Goal: Task Accomplishment & Management: Use online tool/utility

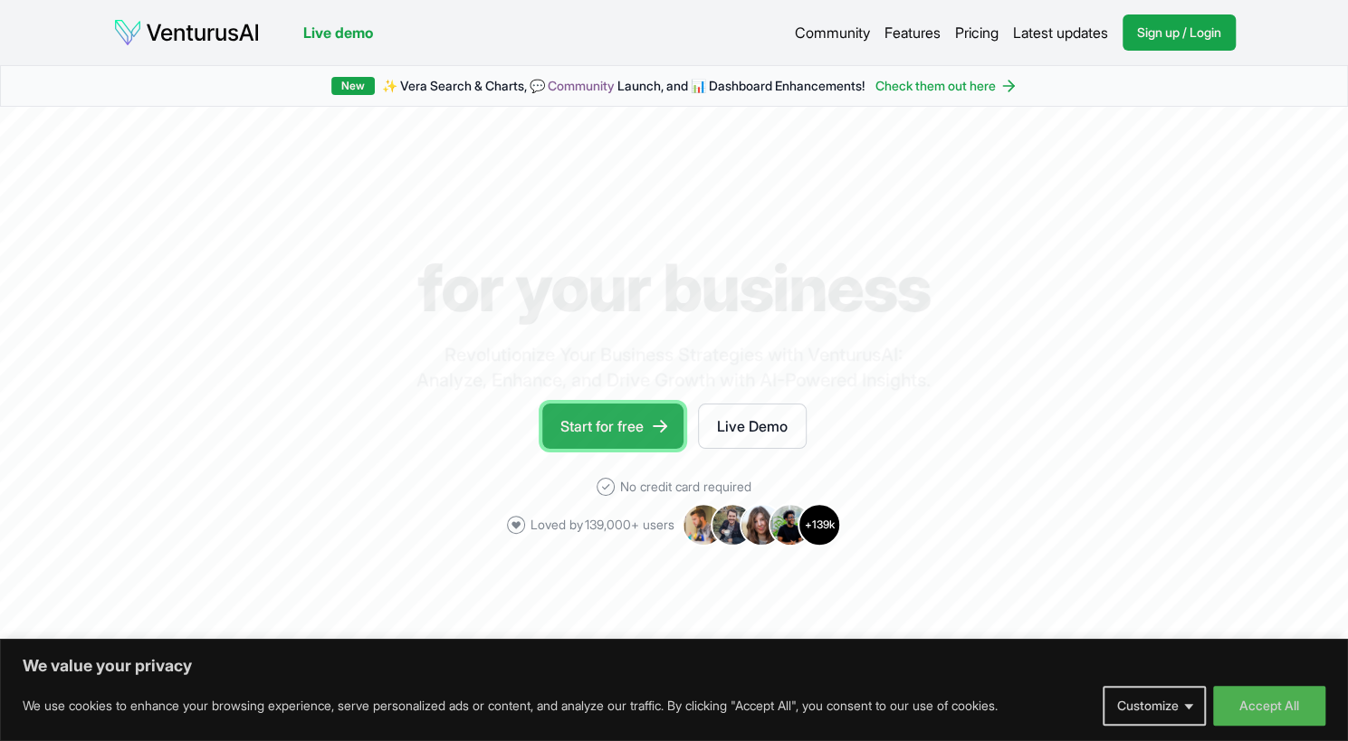
click at [605, 430] on link "Start for free" at bounding box center [612, 426] width 141 height 45
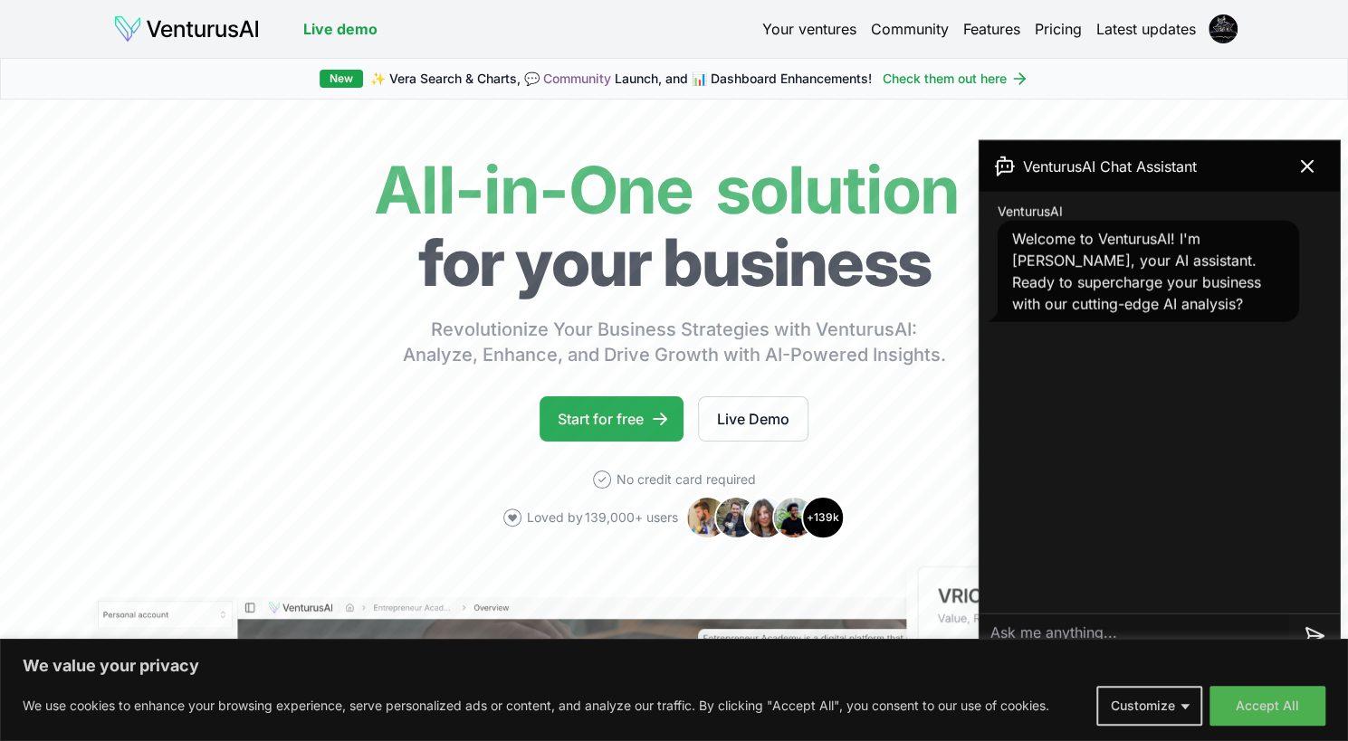
scroll to position [1, 0]
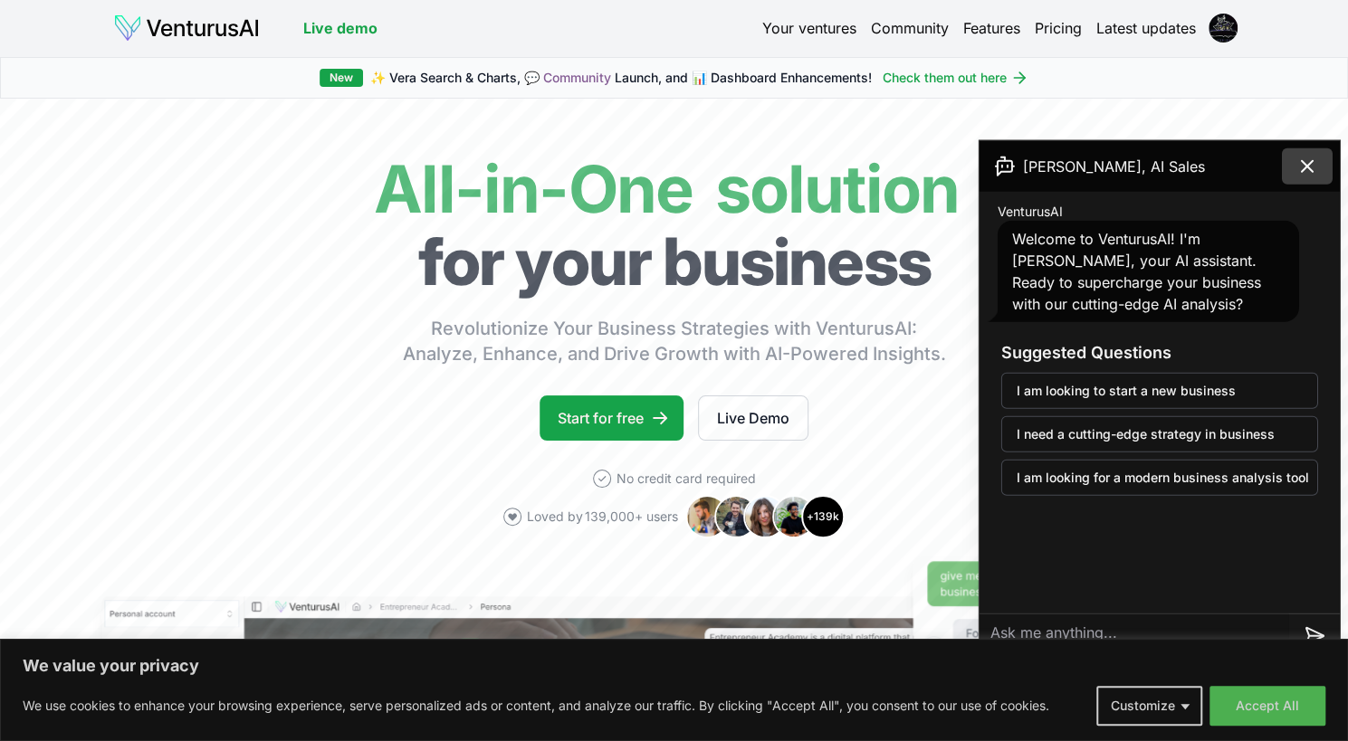
click at [1292, 167] on button at bounding box center [1307, 166] width 51 height 36
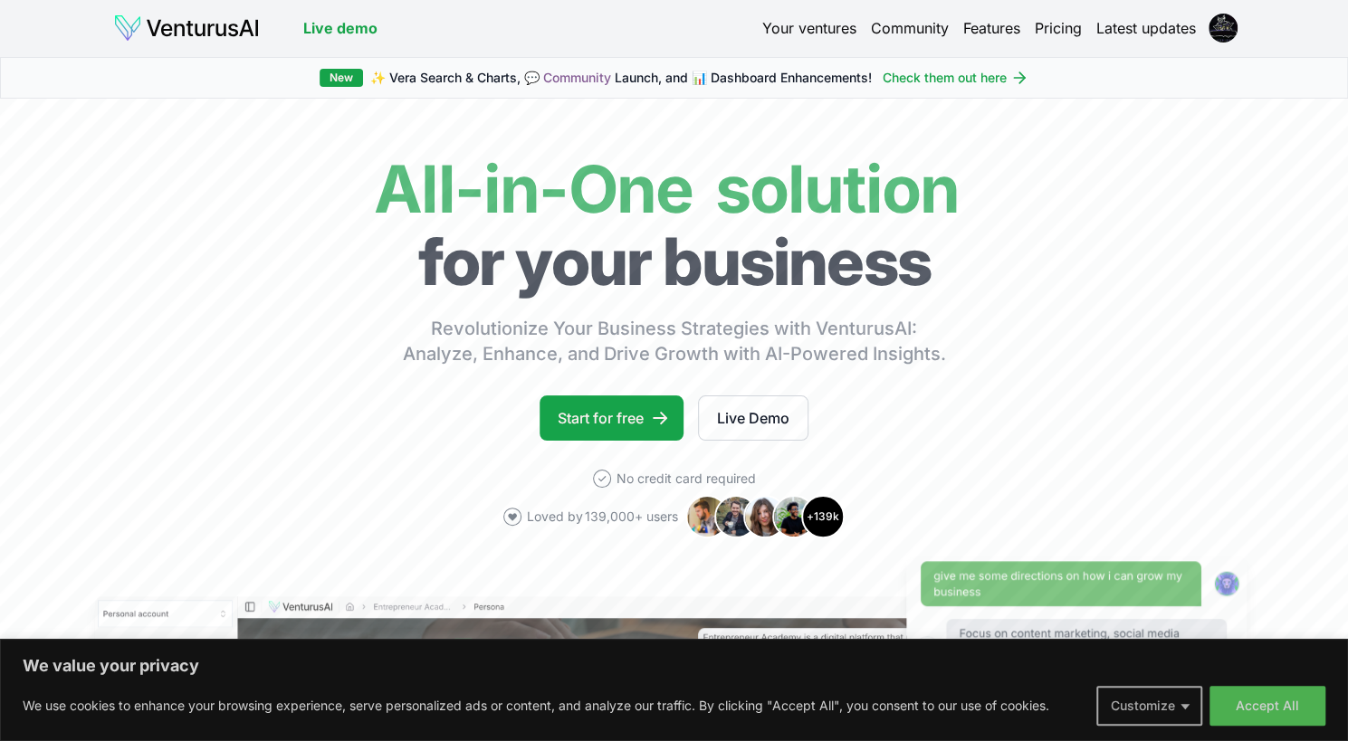
click at [1156, 711] on button "Customize" at bounding box center [1149, 706] width 106 height 40
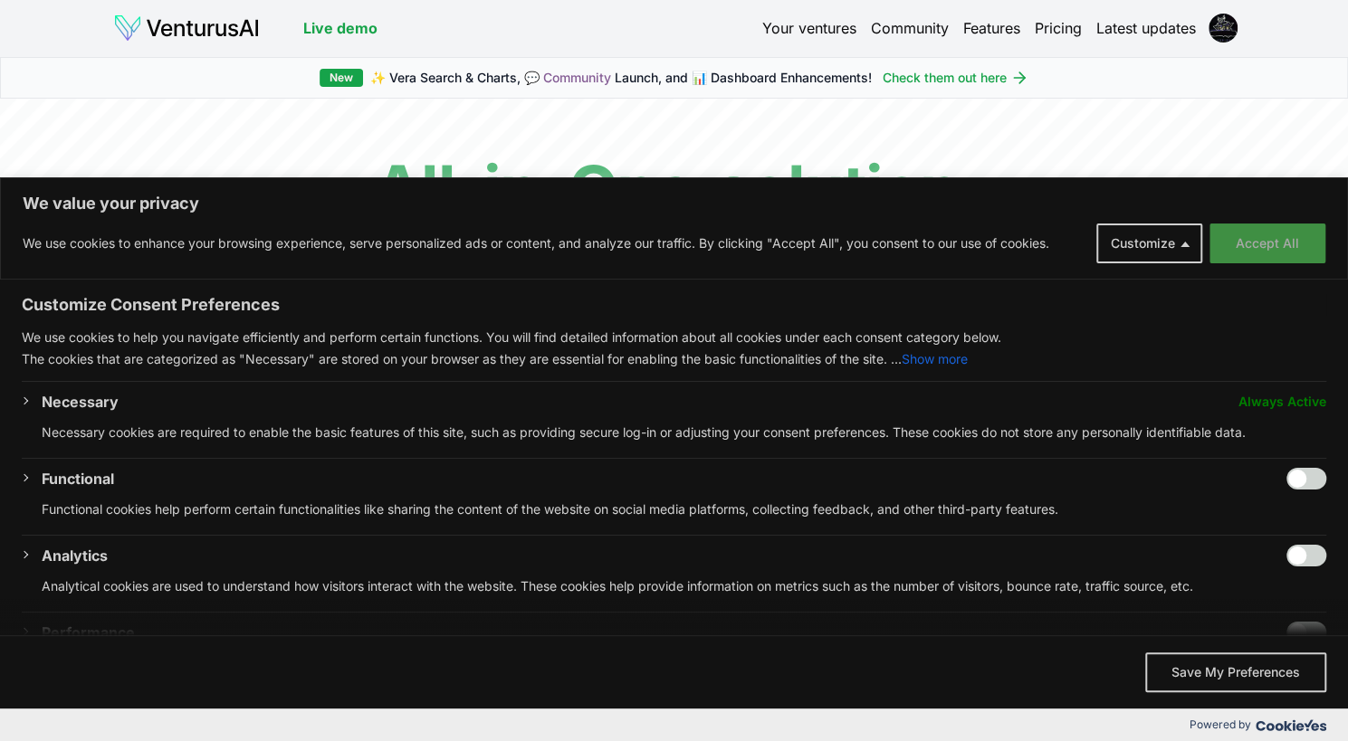
click at [1274, 233] on button "Accept All" at bounding box center [1267, 244] width 116 height 40
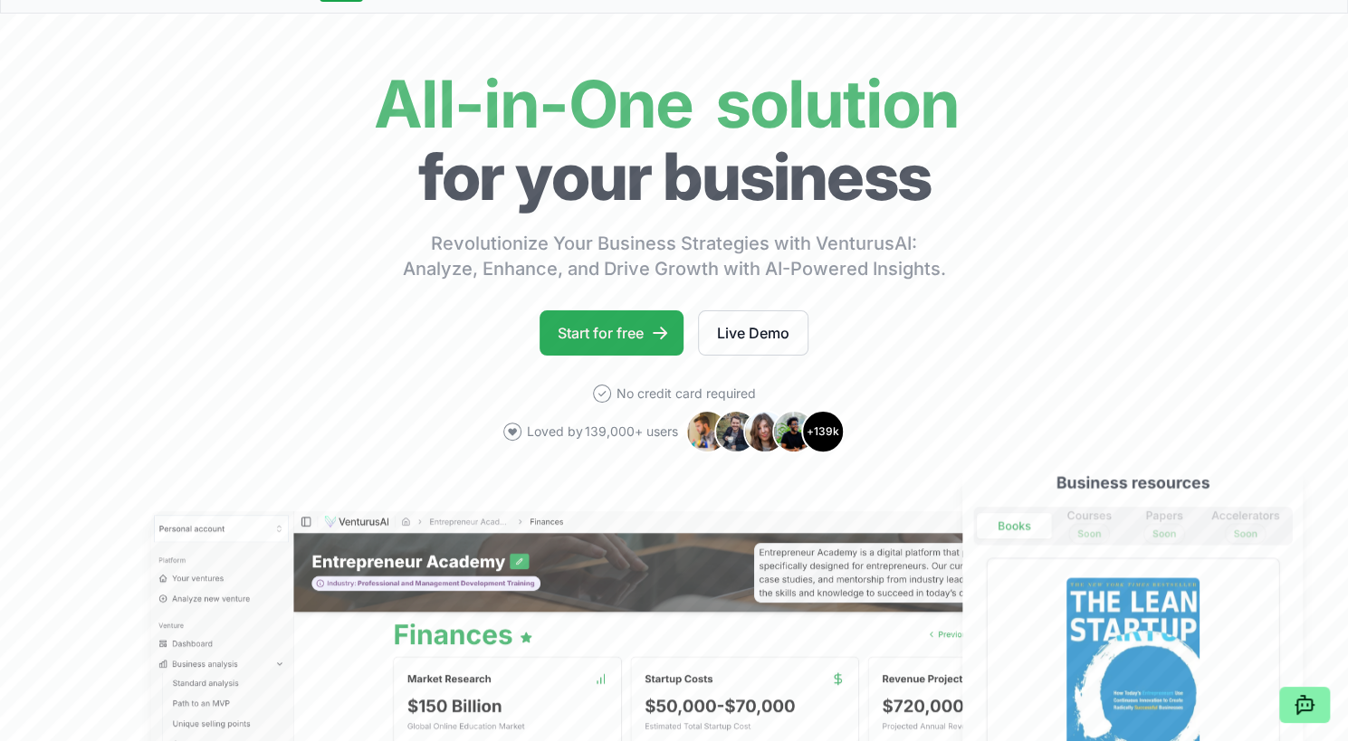
scroll to position [80, 0]
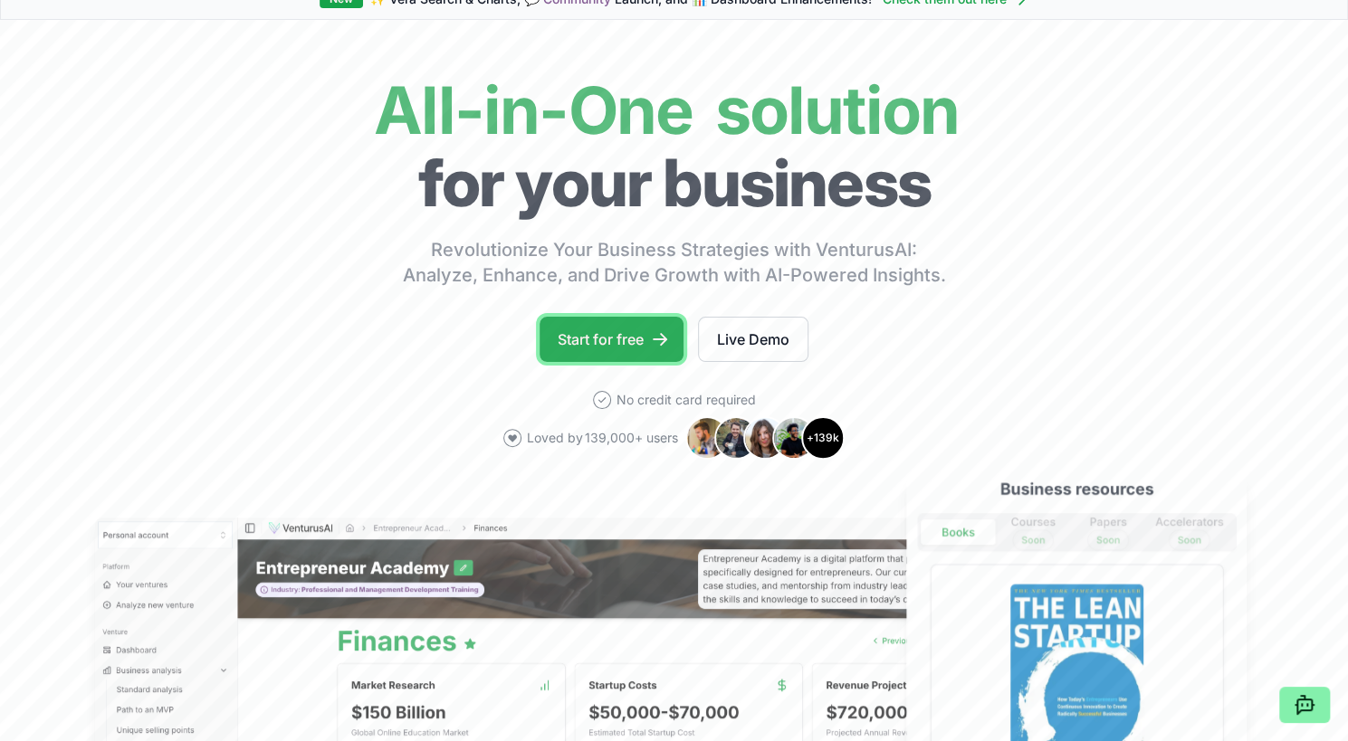
click at [625, 332] on link "Start for free" at bounding box center [611, 339] width 144 height 45
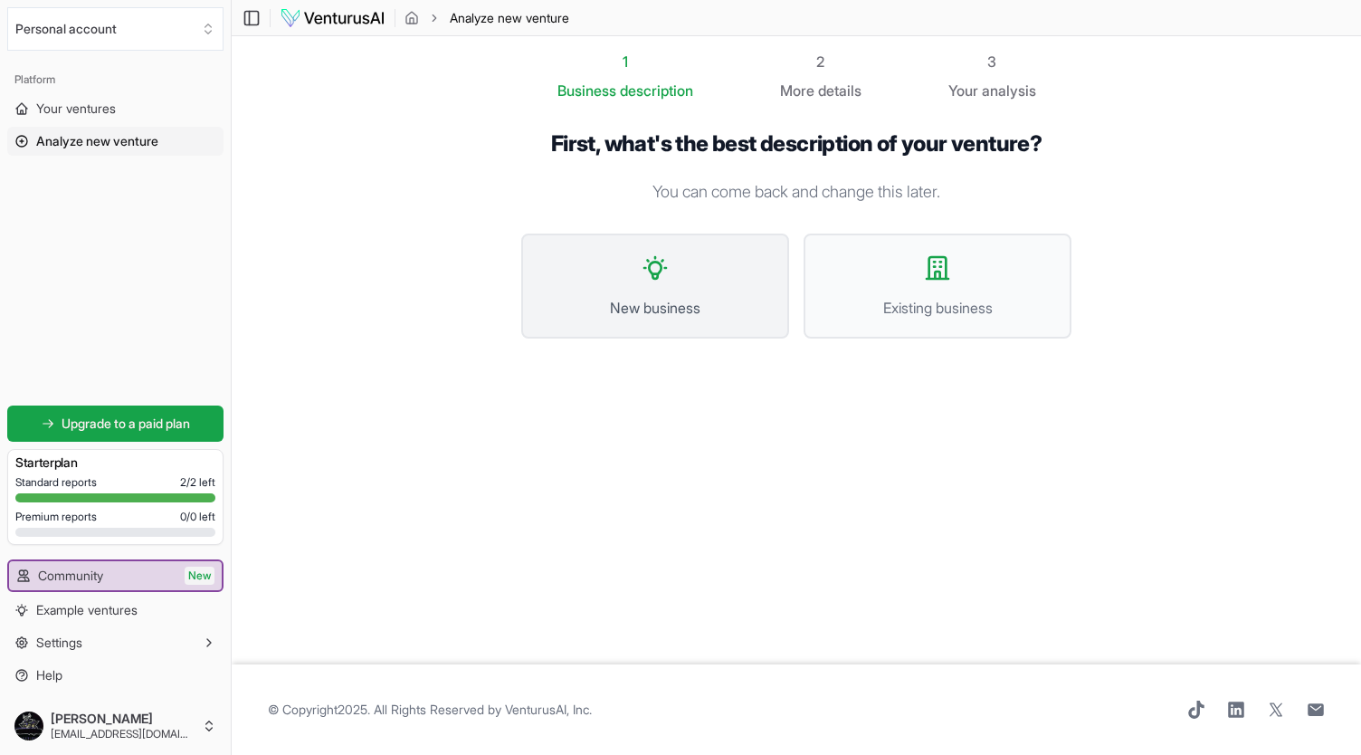
click at [692, 318] on span "New business" at bounding box center [655, 308] width 228 height 22
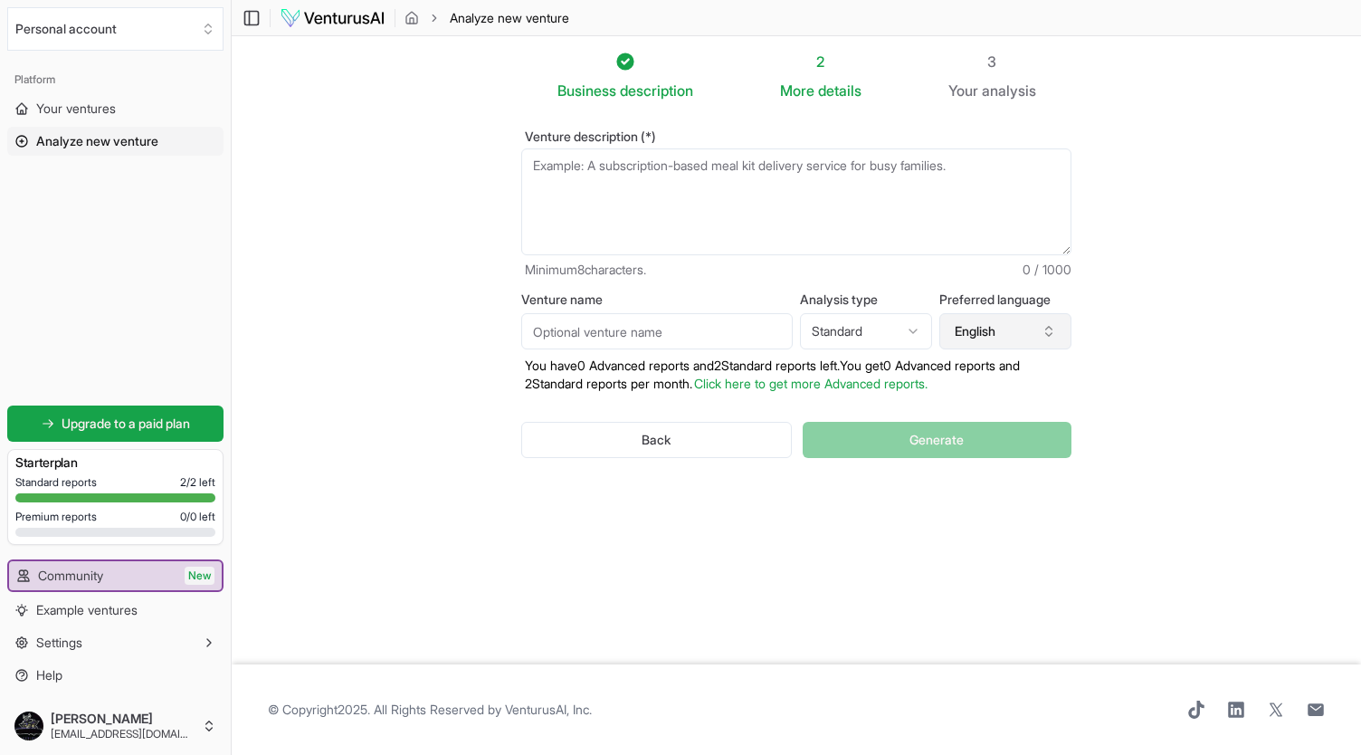
click at [972, 332] on button "English" at bounding box center [1006, 331] width 132 height 36
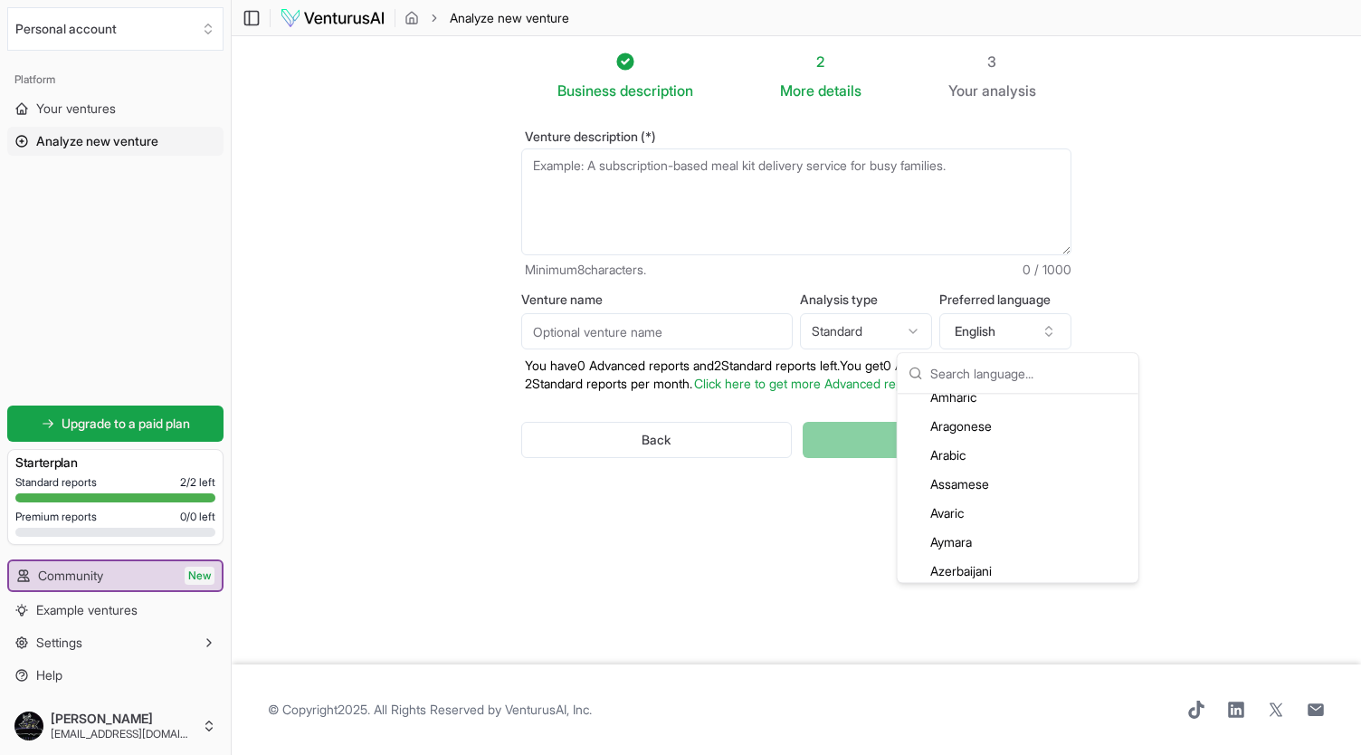
scroll to position [143, 0]
click at [987, 473] on div "Arabic" at bounding box center [1019, 471] width 234 height 29
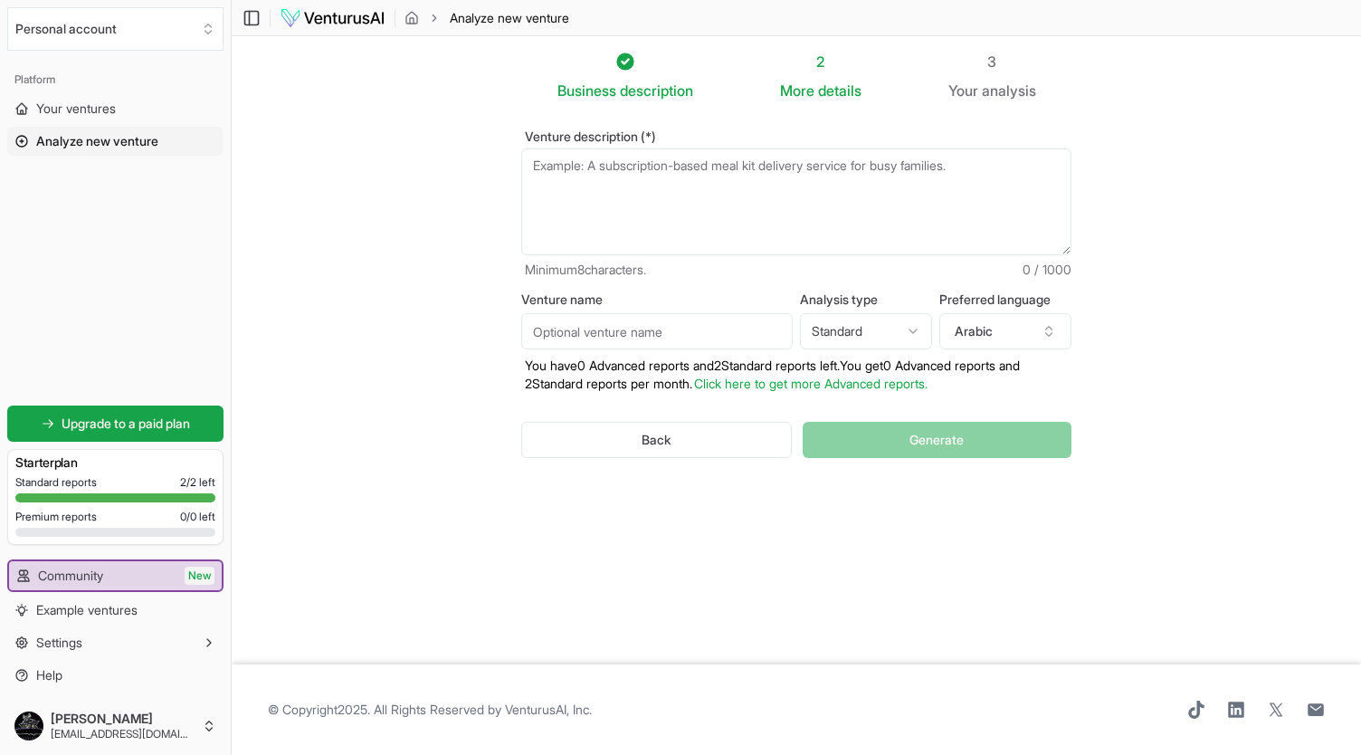
click at [684, 189] on textarea "Venture description (*)" at bounding box center [796, 201] width 550 height 107
paste textarea "lorem ipsu dolor sitam cons – adipi elitseddo – eiusmod tempً: inci utlabor etd…"
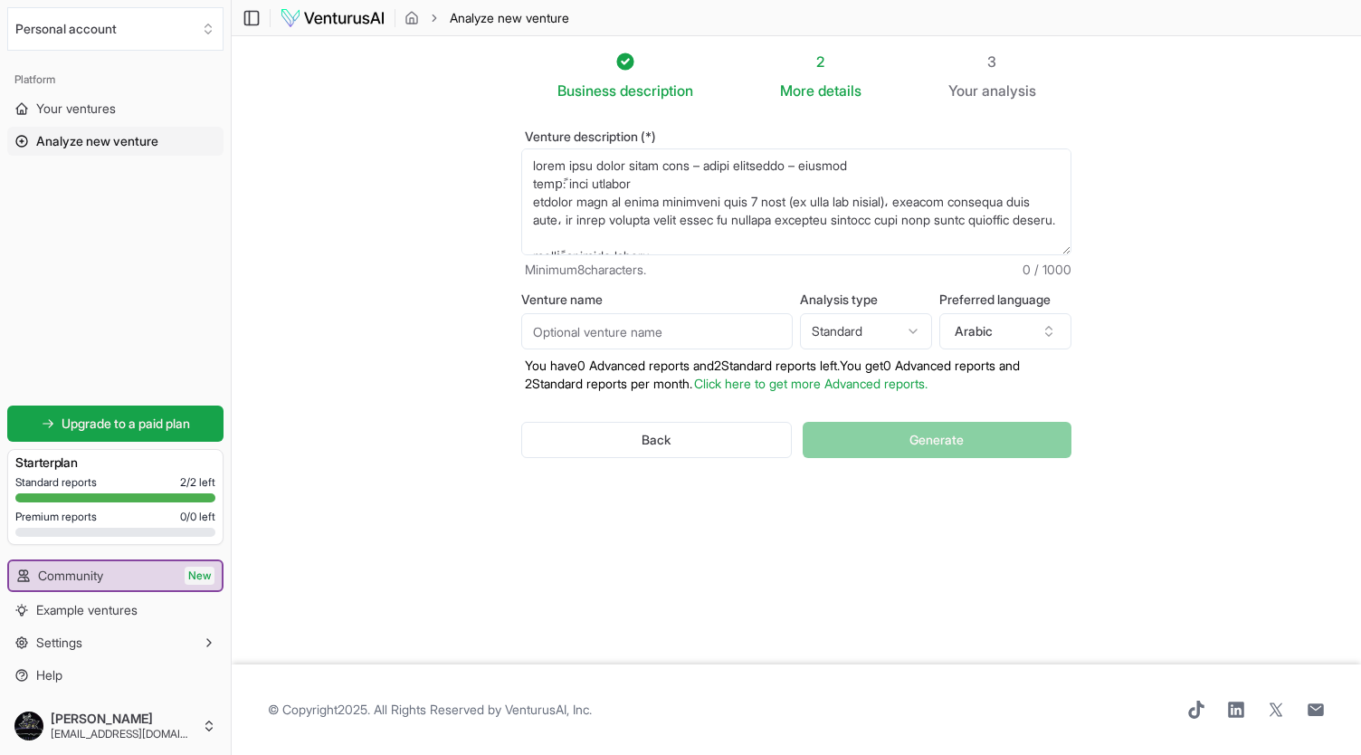
scroll to position [769, 0]
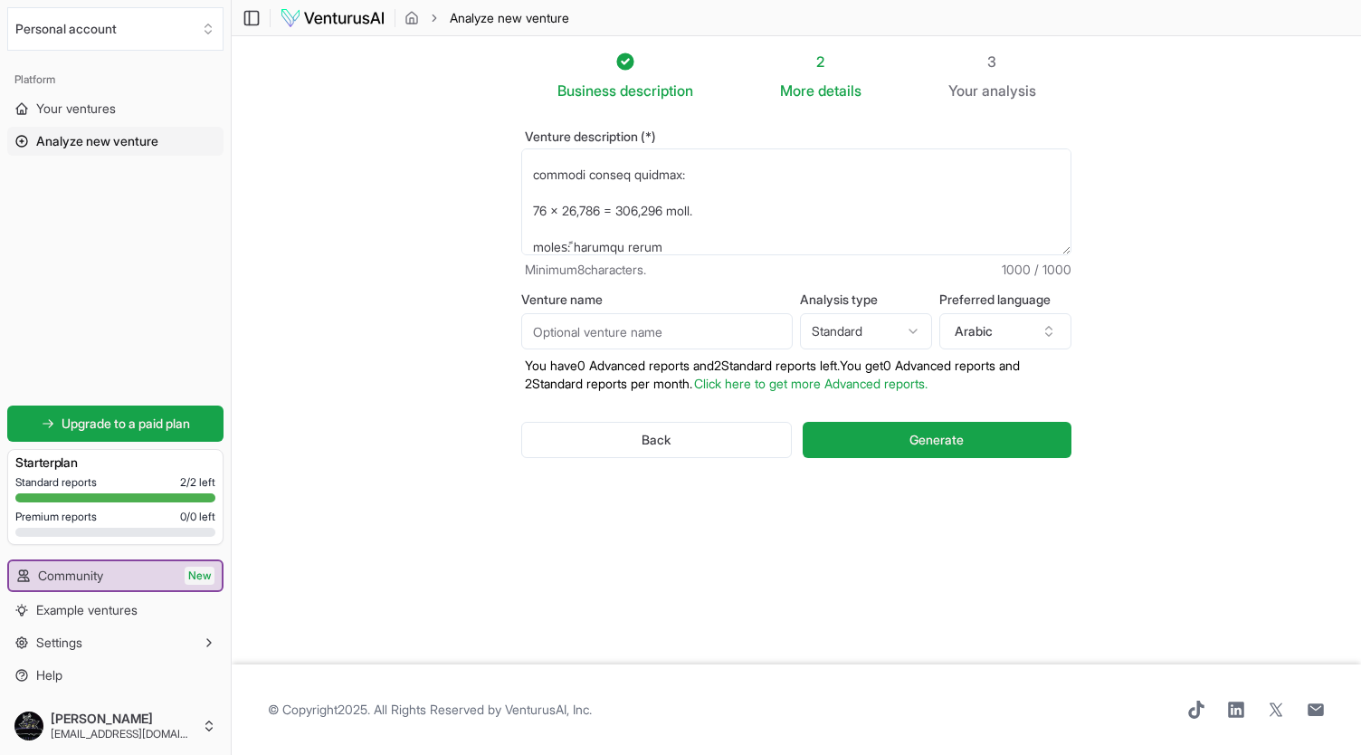
type textarea "lorem ipsu dolor sitam cons – adipi elitseddo – eiusmod tempً: inci utlabor etd…"
click at [624, 322] on input "Venture name" at bounding box center [657, 331] width 272 height 36
click at [847, 323] on html "We value your privacy We use cookies to enhance your browsing experience, serve…" at bounding box center [680, 377] width 1361 height 755
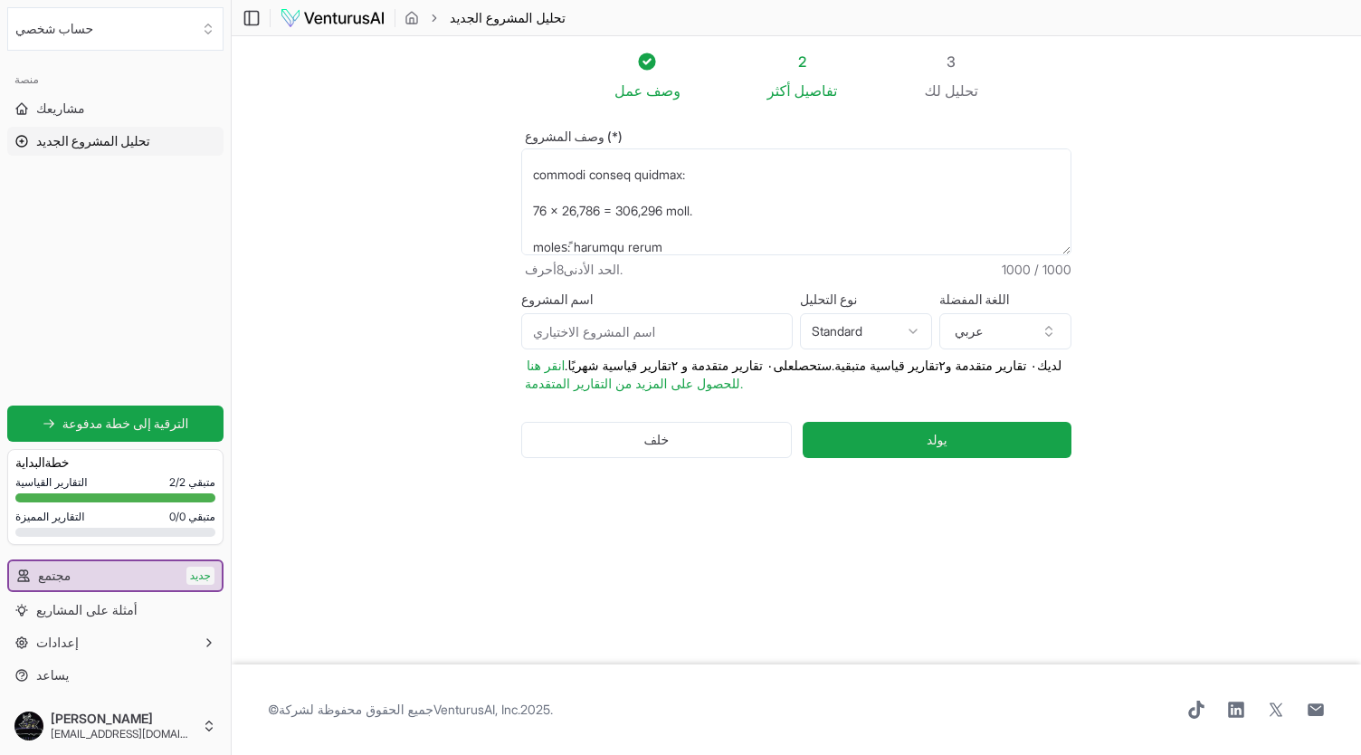
click at [851, 339] on html "نحن نقدر خصوصيتك نستخدم ملفات تعريف الارتباط لتحسين تجربة تصفحك، وتقديم إعلانات…" at bounding box center [680, 377] width 1361 height 755
select select "advanced"
click at [641, 336] on input "اسم المشروع" at bounding box center [657, 331] width 272 height 36
type input "[GEOGRAPHIC_DATA]"
click at [932, 450] on button "يولد" at bounding box center [937, 440] width 269 height 36
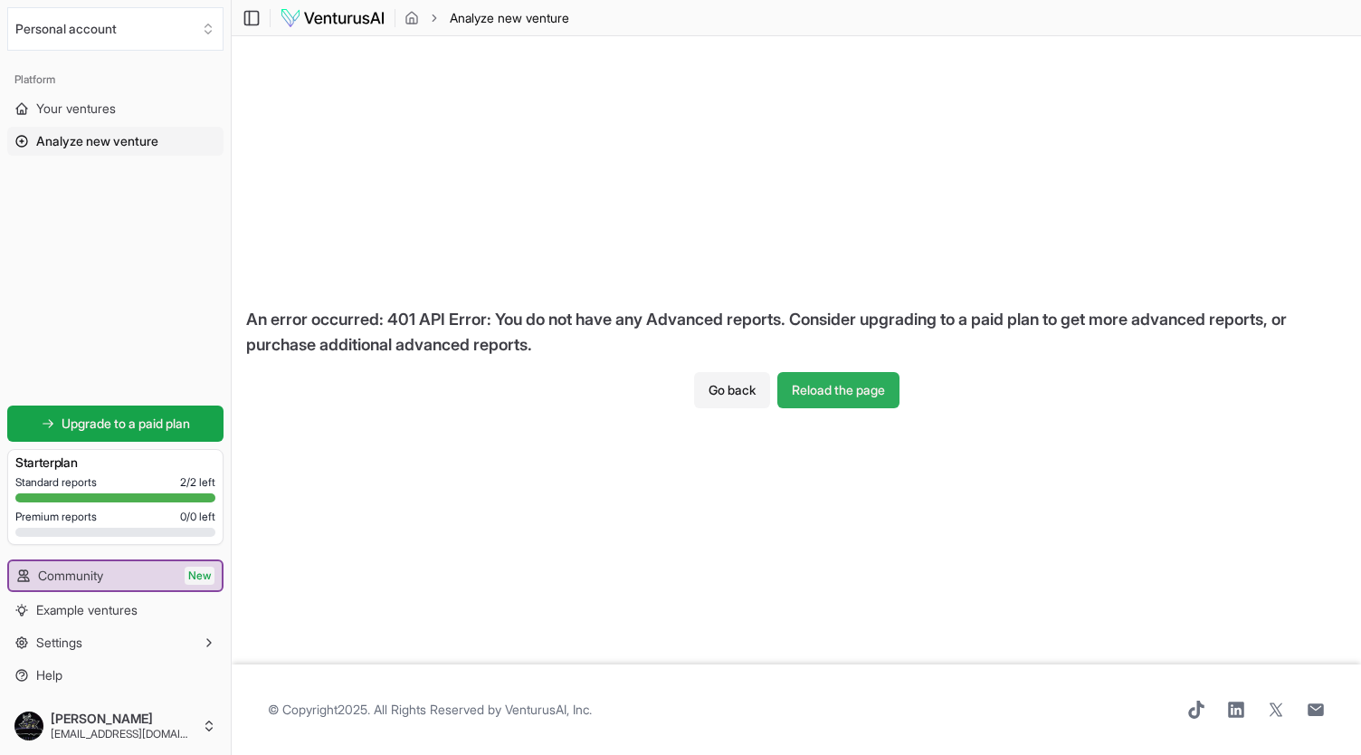
click at [825, 381] on button "Reload the page" at bounding box center [839, 390] width 122 height 36
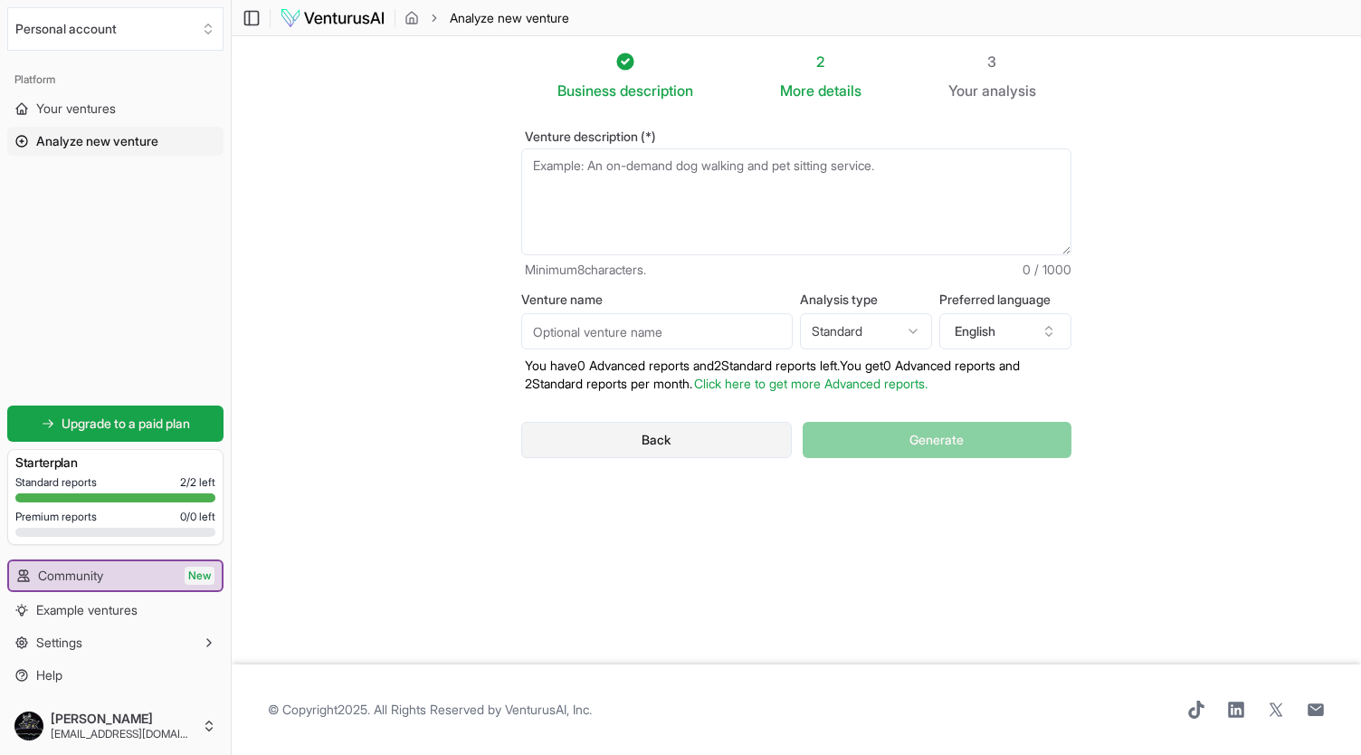
click at [751, 450] on button "Back" at bounding box center [656, 440] width 271 height 36
click at [704, 202] on textarea "Venture description (*)" at bounding box center [796, 201] width 550 height 107
paste textarea "lorem ipsu dolor sitam cons – adipi elitseddo – eiusmod tempً: inci utlabor etd…"
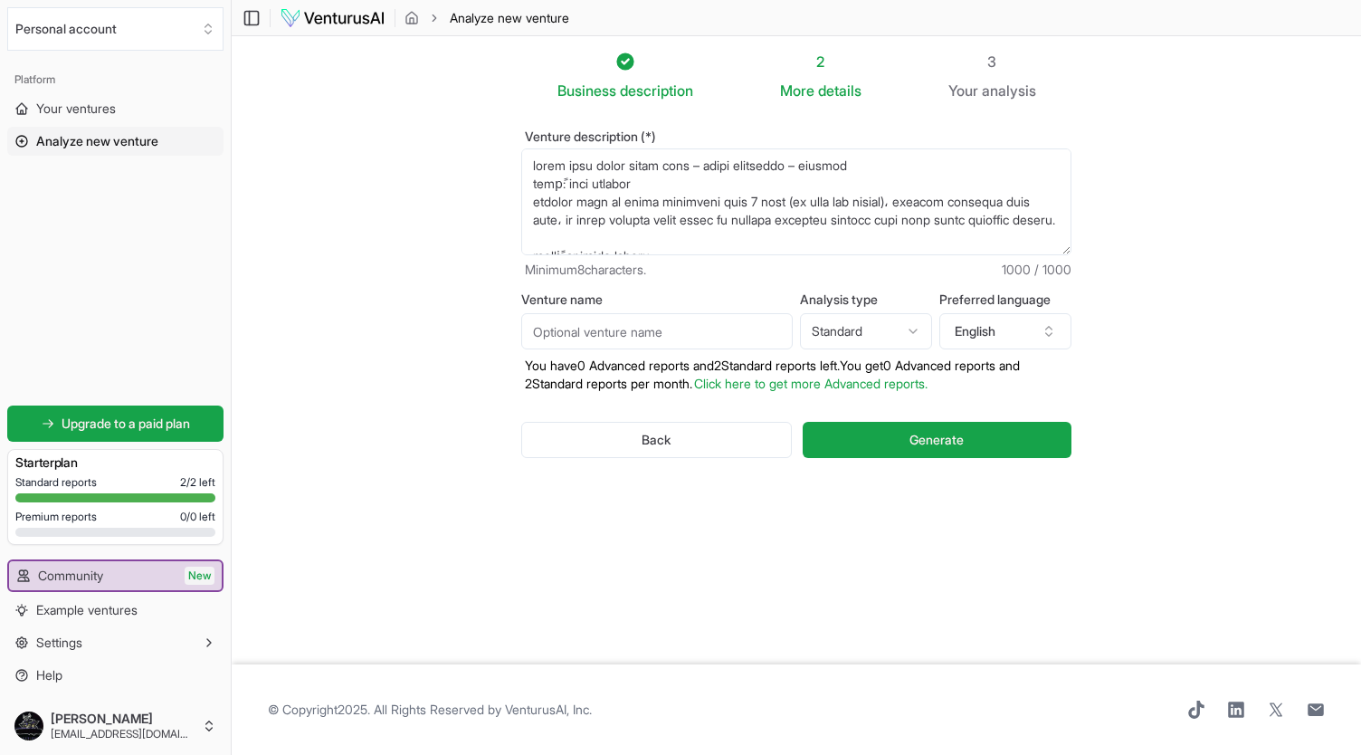
scroll to position [769, 0]
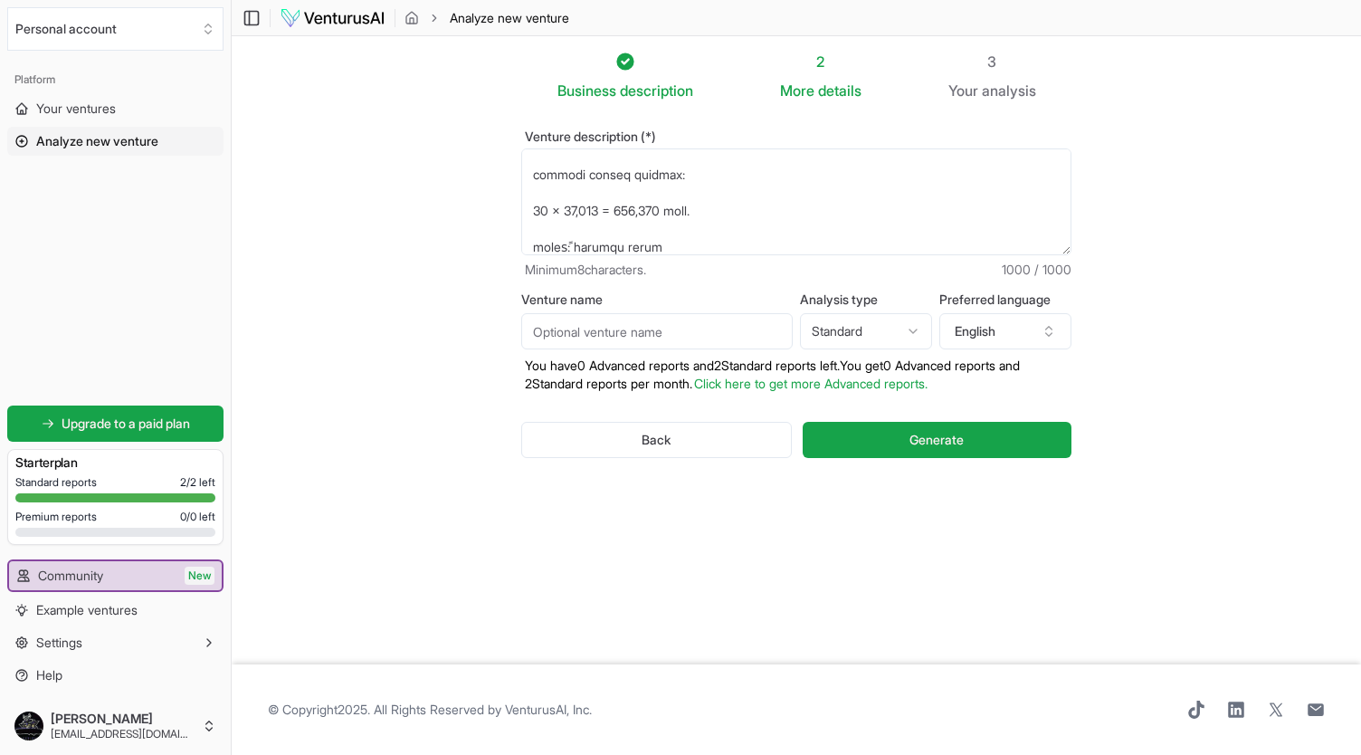
type textarea "lorem ipsu dolor sitam cons – adipi elitseddo – eiusmod tempً: inci utlabor etd…"
click at [643, 324] on input "Venture name" at bounding box center [657, 331] width 272 height 36
type input "[PERSON_NAME][GEOGRAPHIC_DATA]"
click at [885, 330] on html "We value your privacy We use cookies to enhance your browsing experience, serve…" at bounding box center [680, 377] width 1361 height 755
select select "advanced"
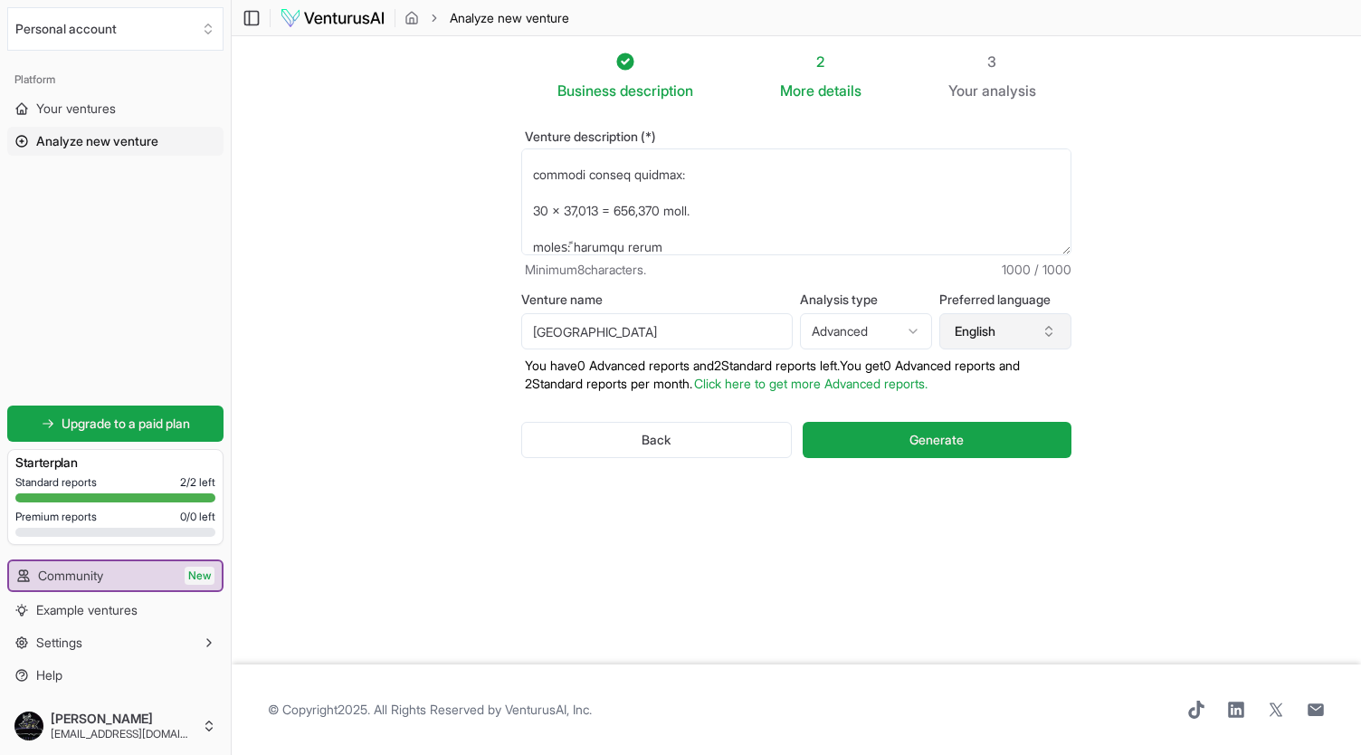
click at [956, 343] on button "English" at bounding box center [1006, 331] width 132 height 36
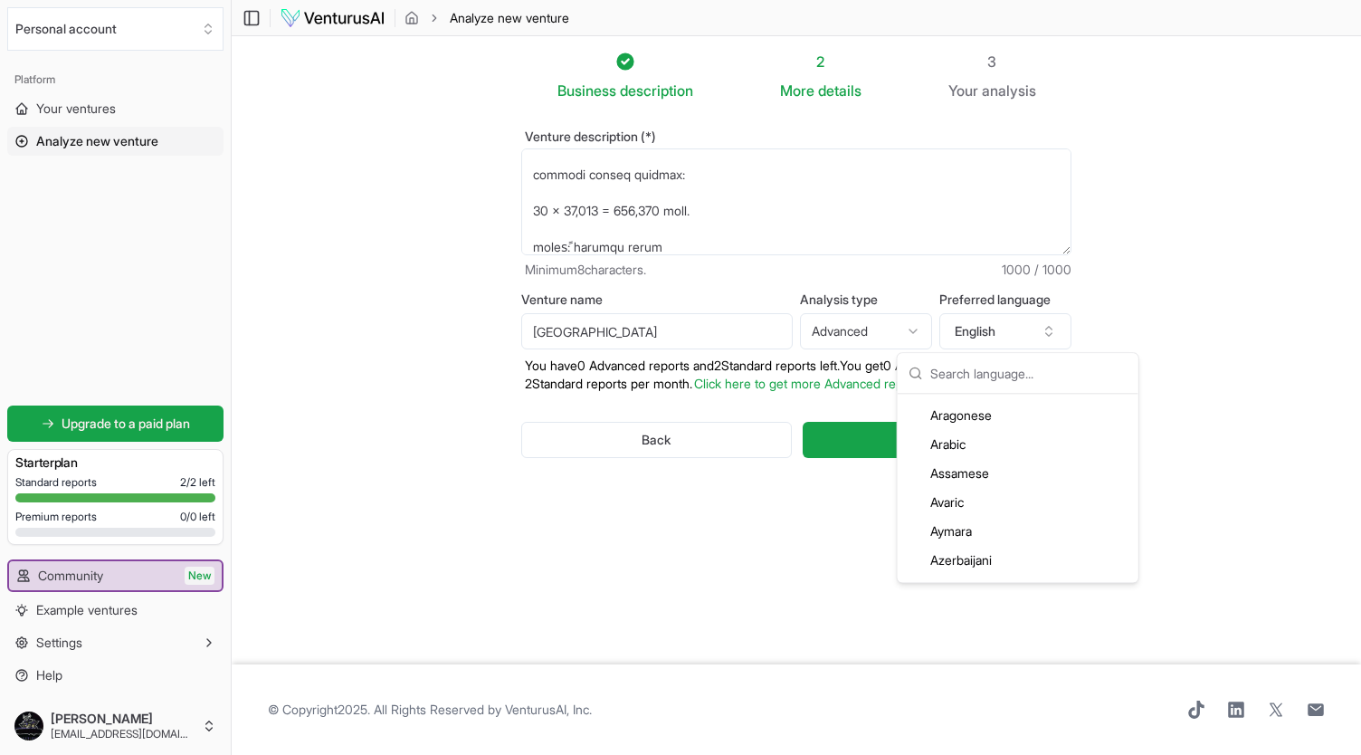
scroll to position [183, 0]
click at [969, 437] on div "Arabic" at bounding box center [1019, 431] width 234 height 29
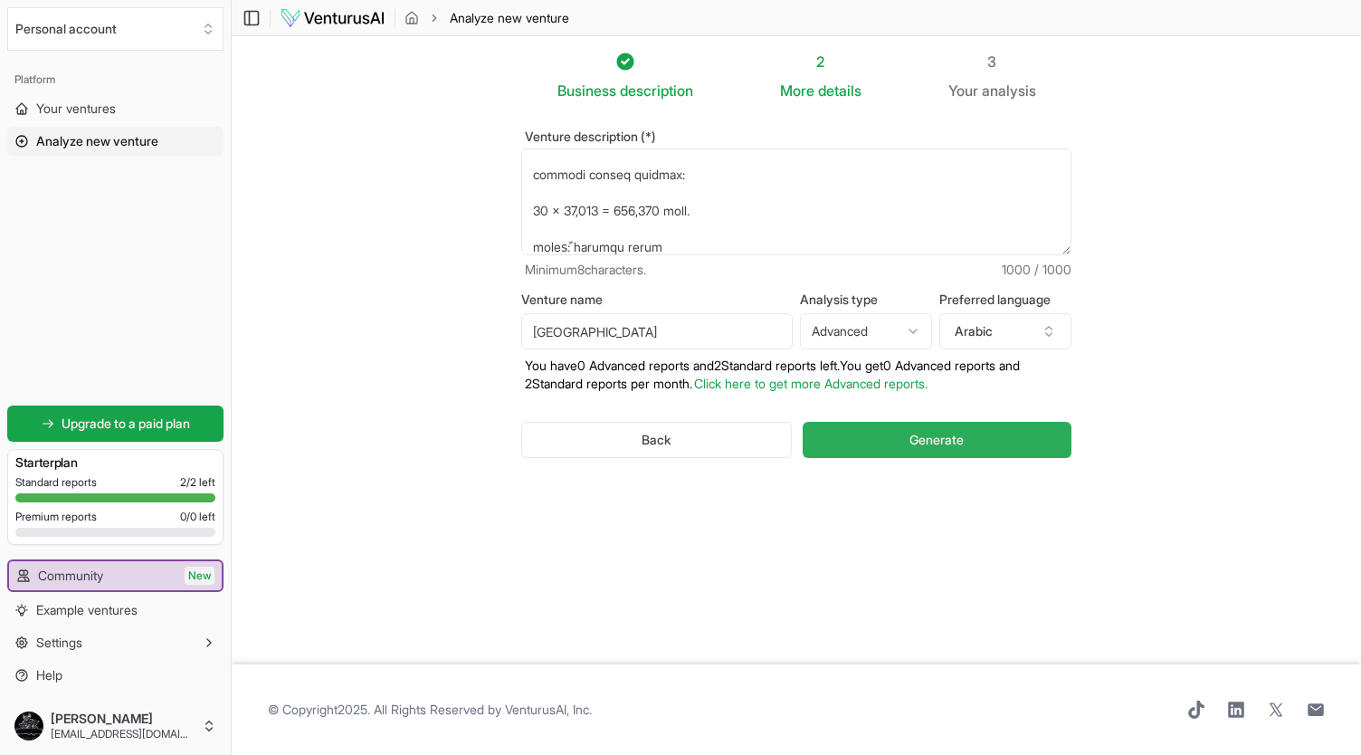
click at [882, 426] on button "Generate" at bounding box center [937, 440] width 269 height 36
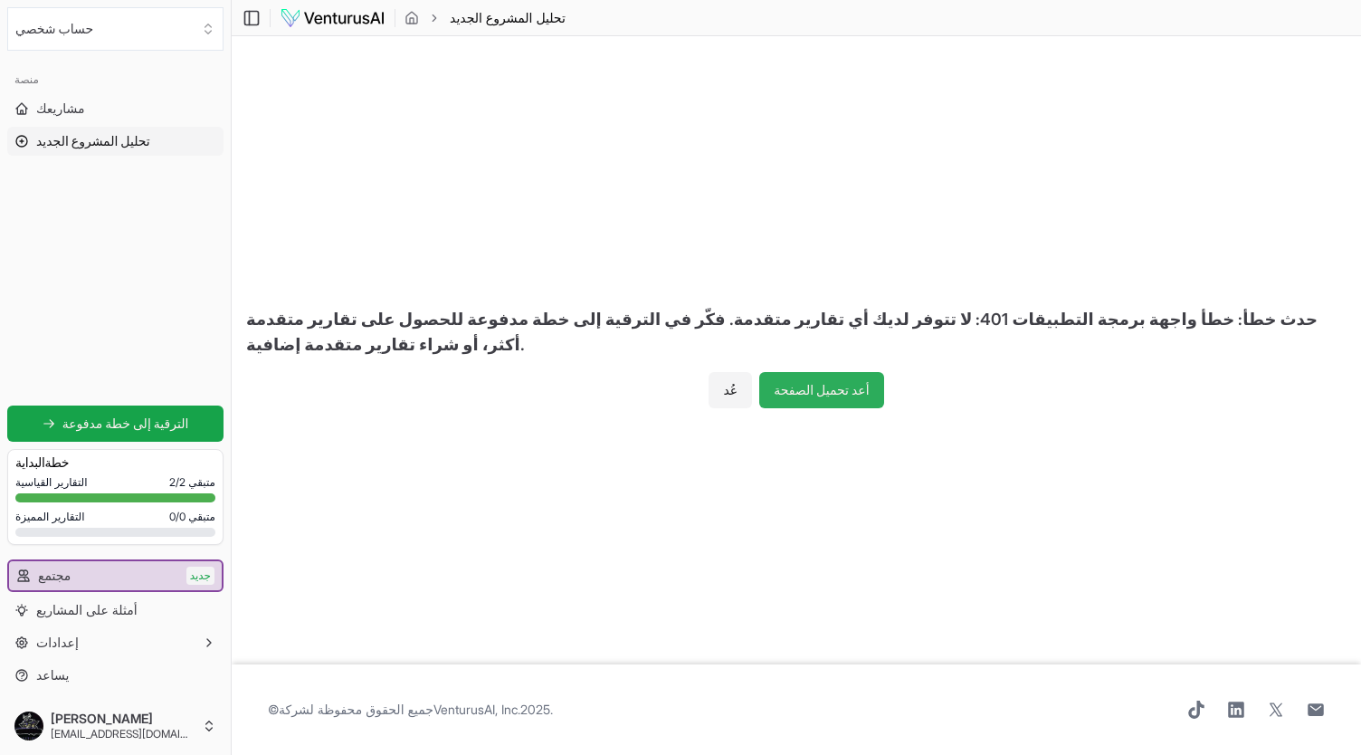
click at [770, 396] on button "أعد تحميل الصفحة" at bounding box center [821, 390] width 124 height 36
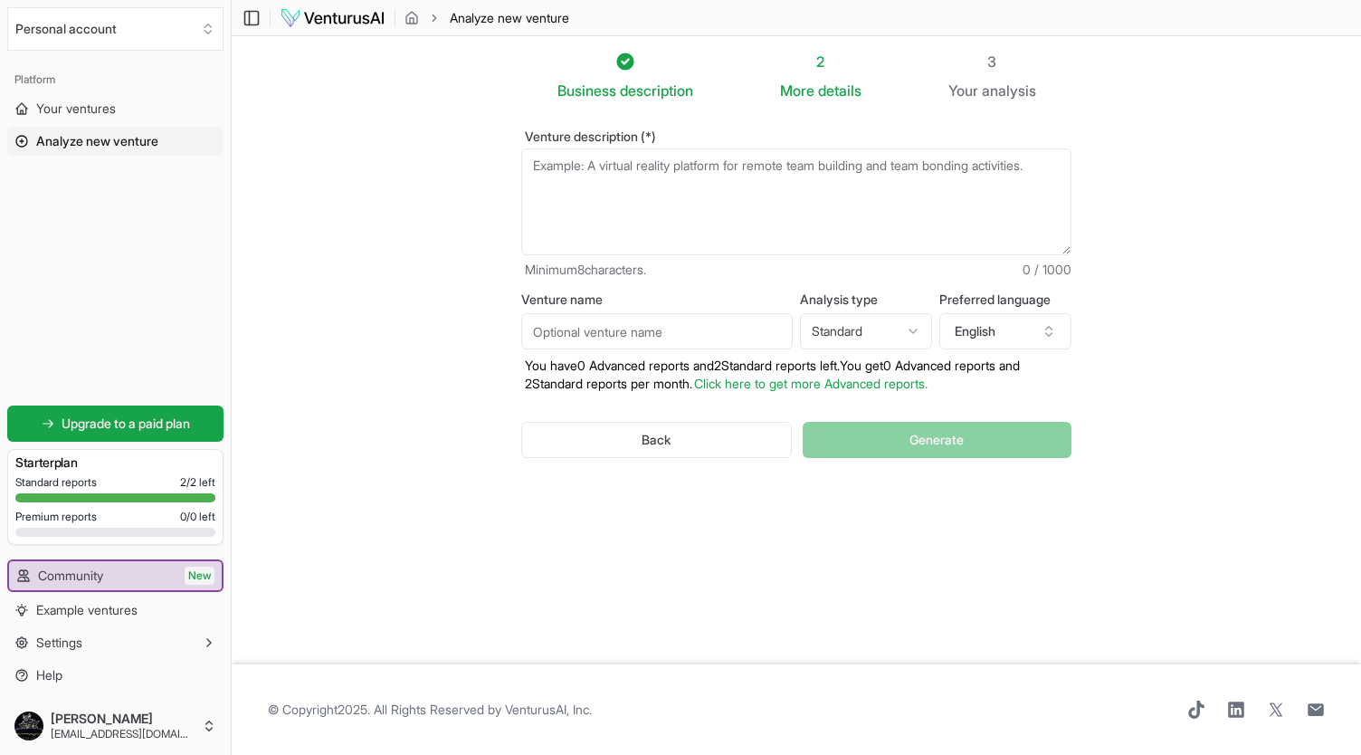
click at [686, 221] on textarea "Venture description (*)" at bounding box center [796, 201] width 550 height 107
paste textarea "lorem ipsu dolor sitam cons – adipi elitseddo – eiusmod tempً: inci utlabor etd…"
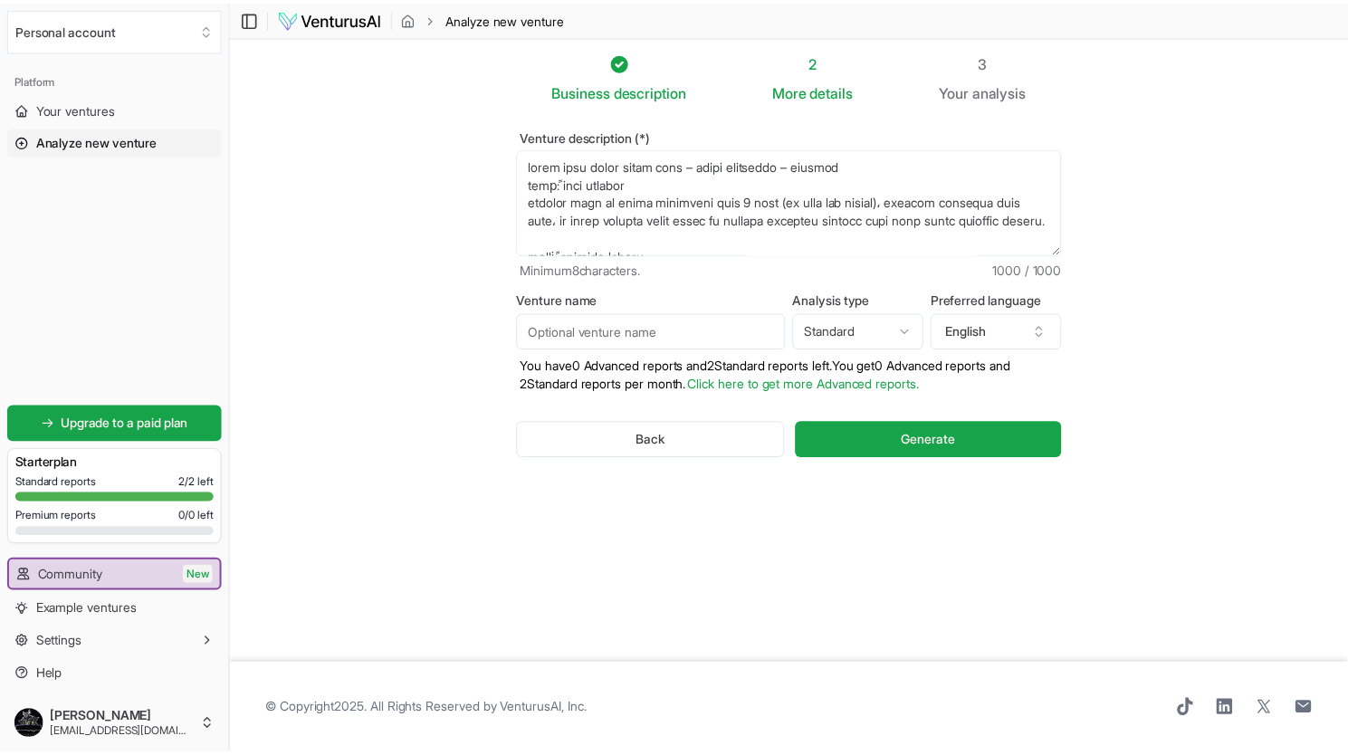
scroll to position [769, 0]
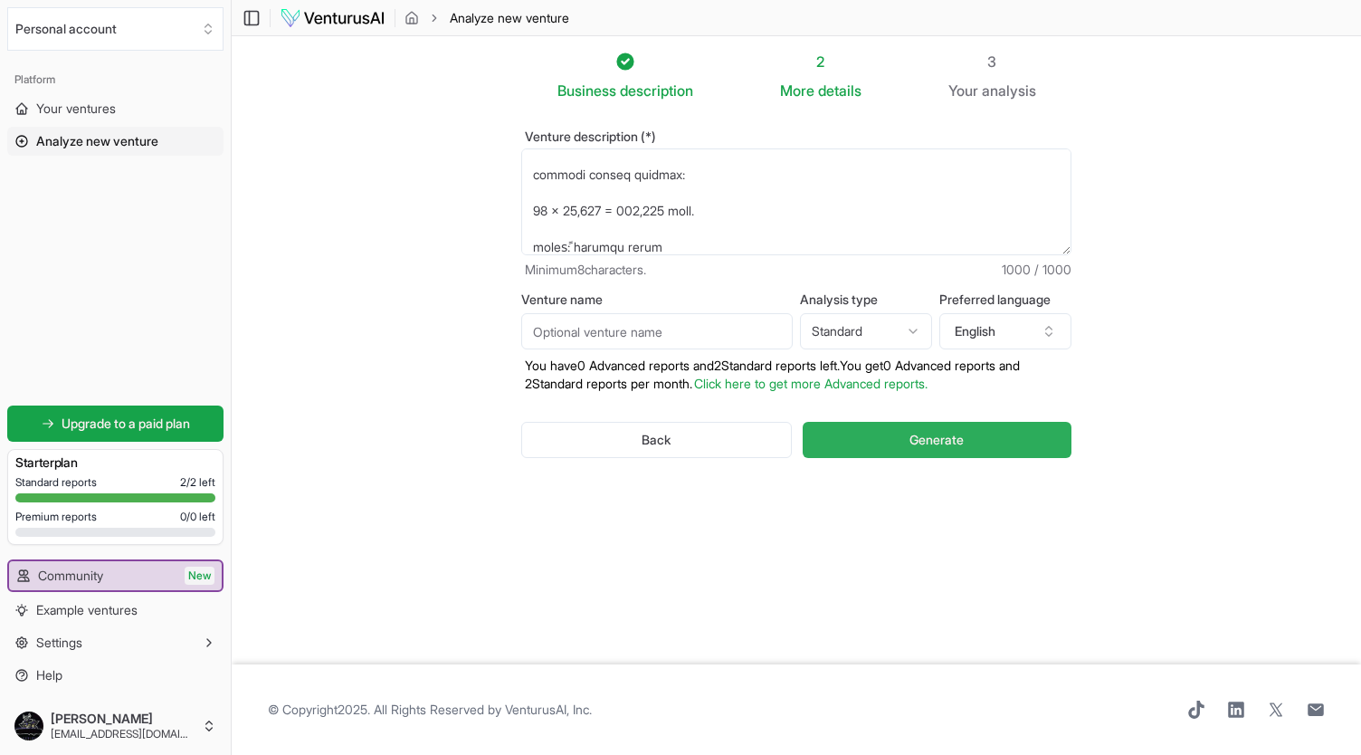
type textarea "lorem ipsu dolor sitam cons – adipi elitseddo – eiusmod tempً: inci utlabor etd…"
click at [875, 442] on button "Generate" at bounding box center [937, 440] width 269 height 36
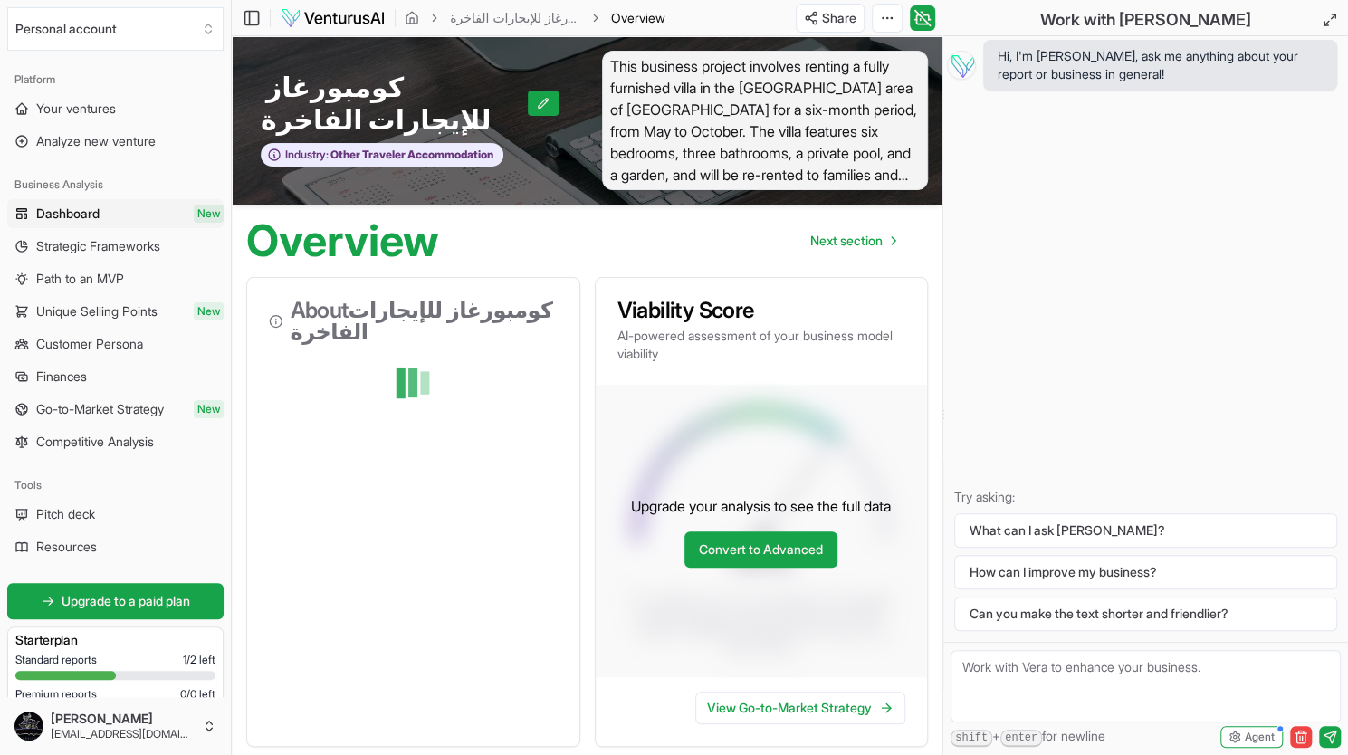
scroll to position [1385, 0]
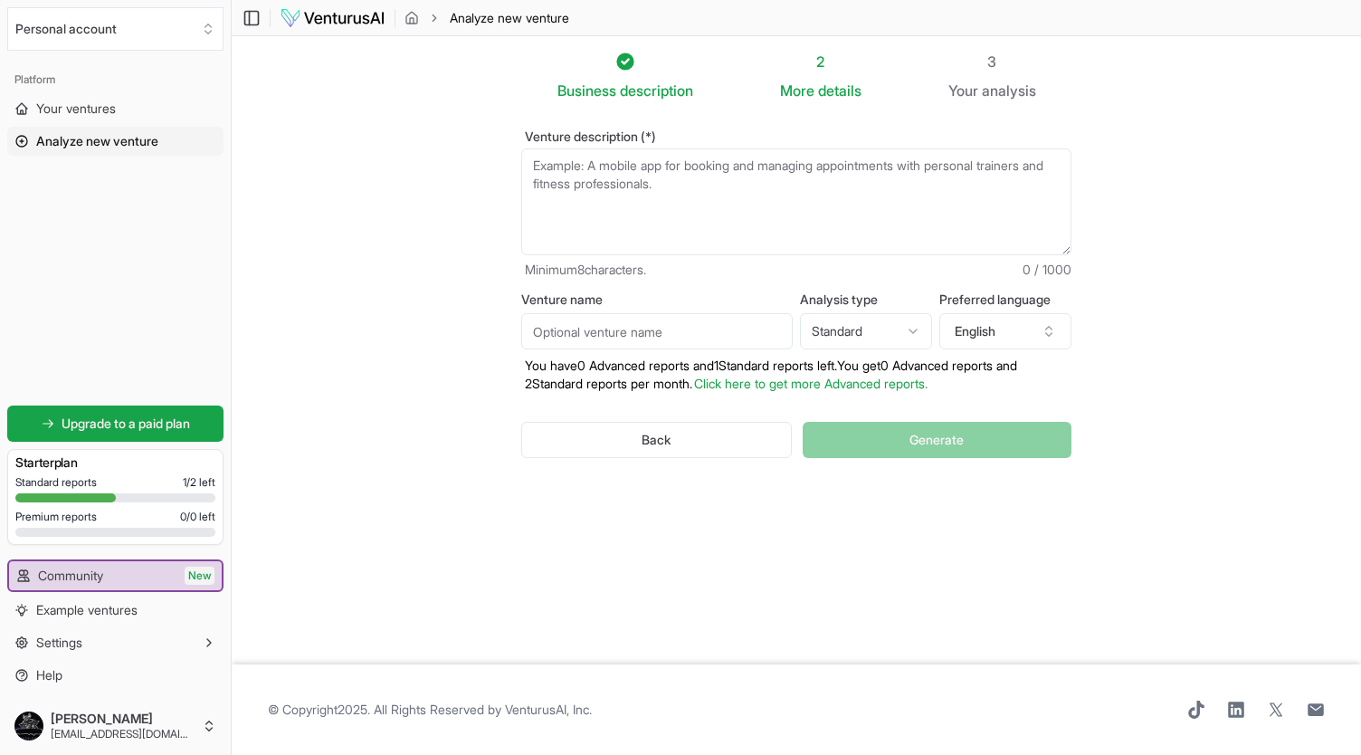
click at [809, 229] on textarea "Venture description (*)" at bounding box center [796, 201] width 550 height 107
click at [1048, 322] on button "English" at bounding box center [1006, 331] width 132 height 36
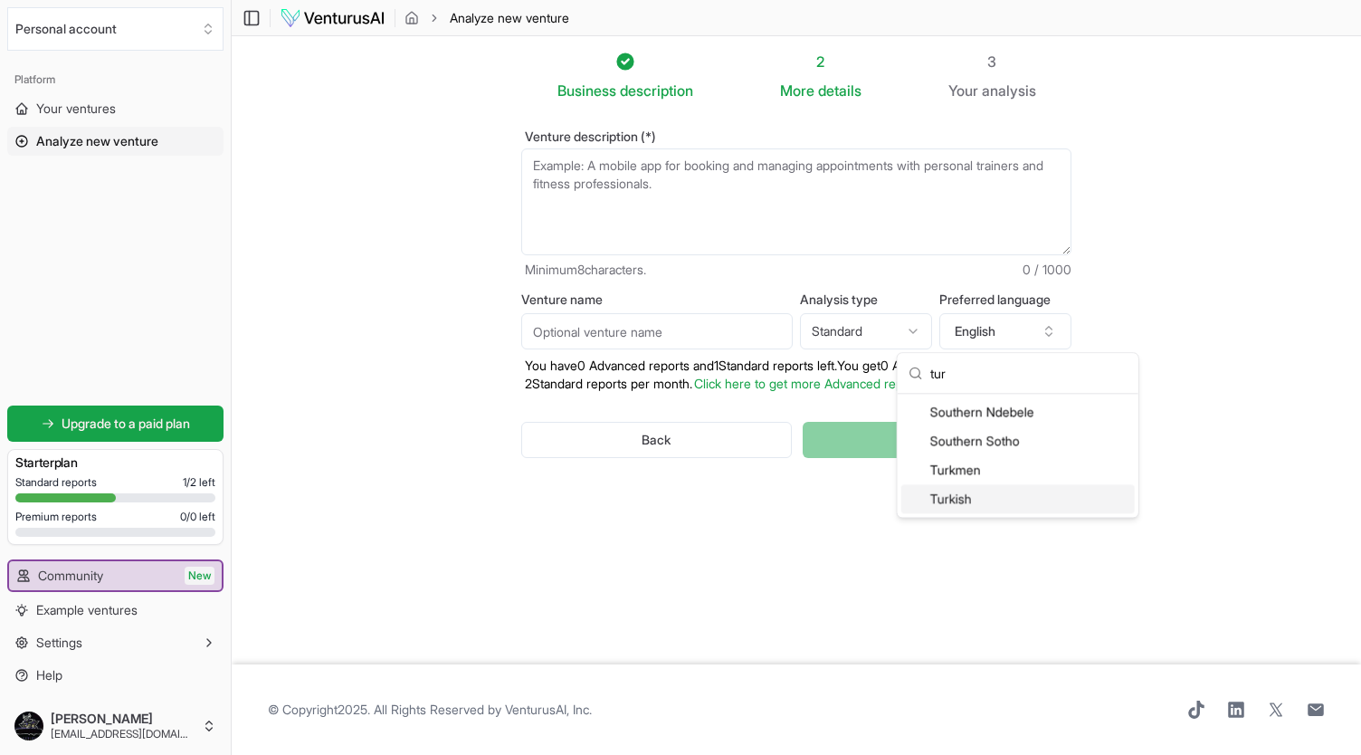
type input "tur"
click at [974, 493] on div "Turkish" at bounding box center [1019, 498] width 234 height 29
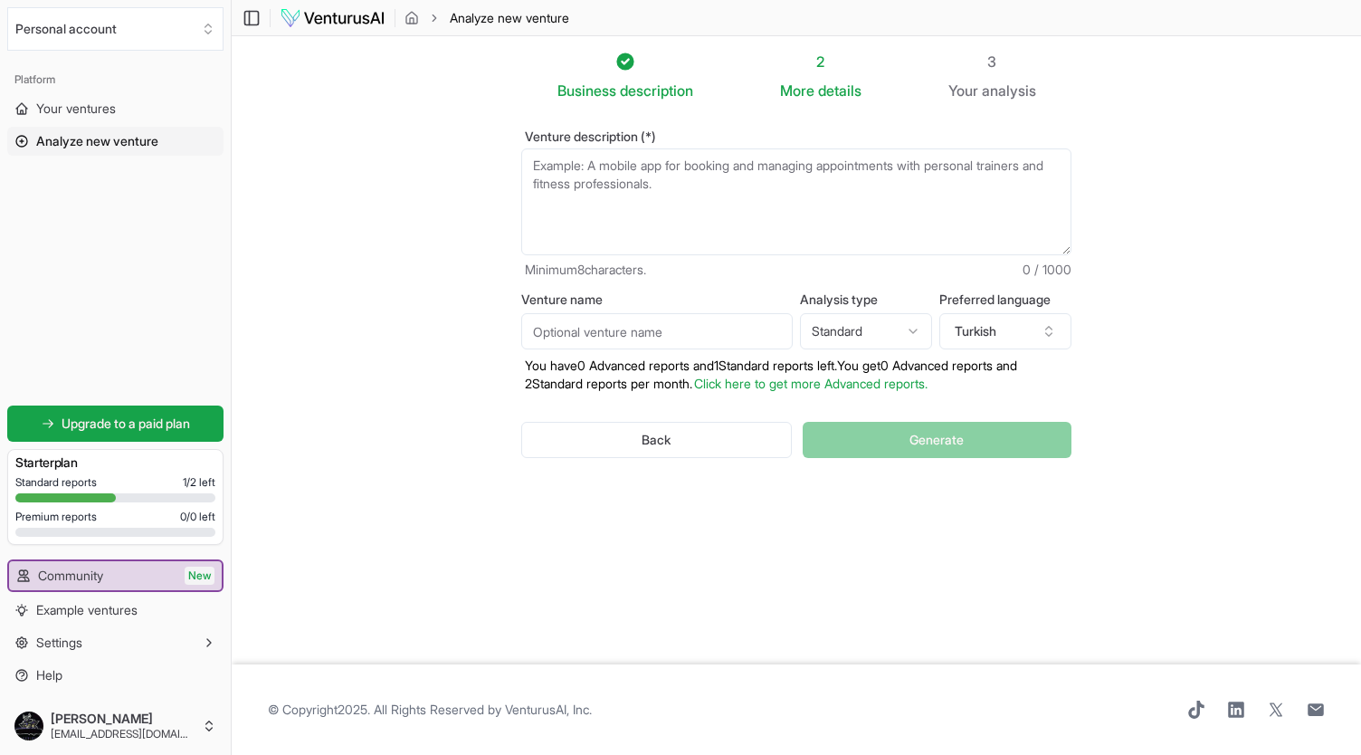
click at [757, 184] on textarea "Venture description (*)" at bounding box center [796, 201] width 550 height 107
click at [970, 329] on button "Turkish" at bounding box center [1006, 331] width 132 height 36
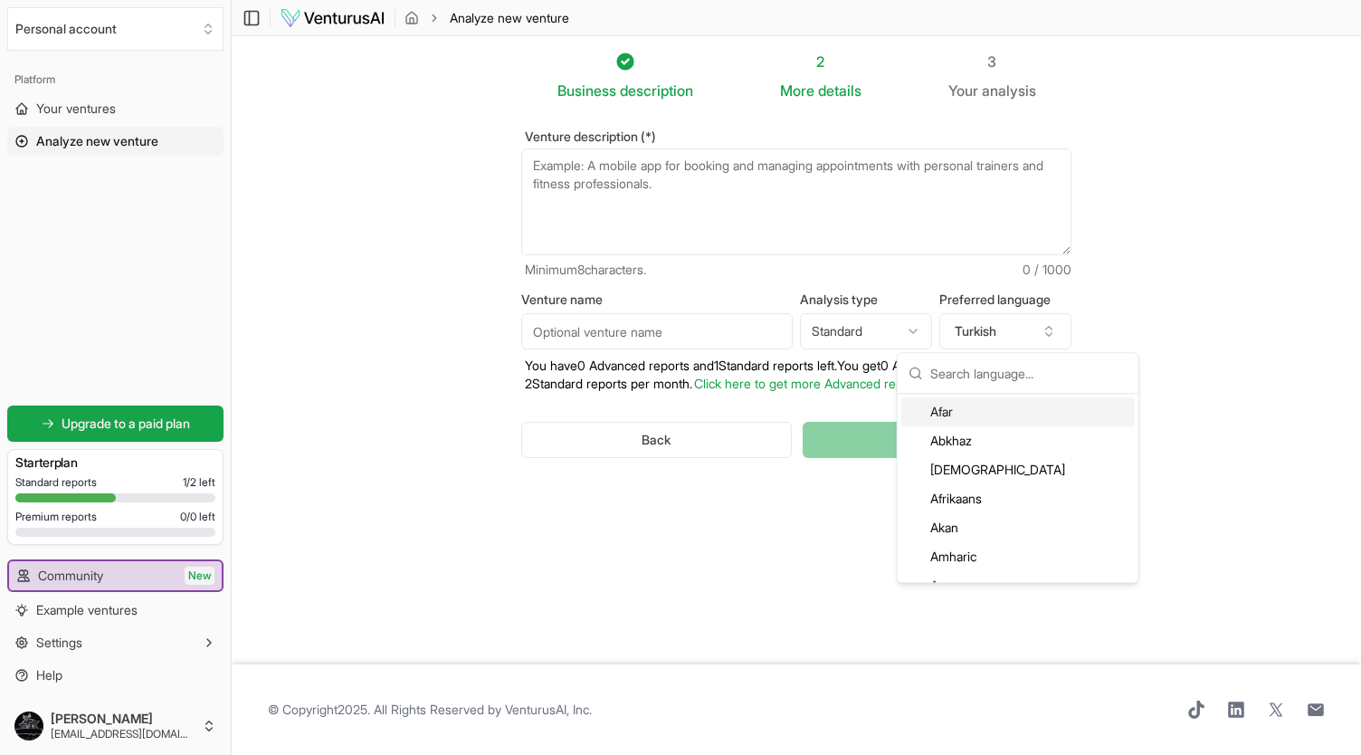
click at [605, 170] on textarea "Venture description (*)" at bounding box center [796, 201] width 550 height 107
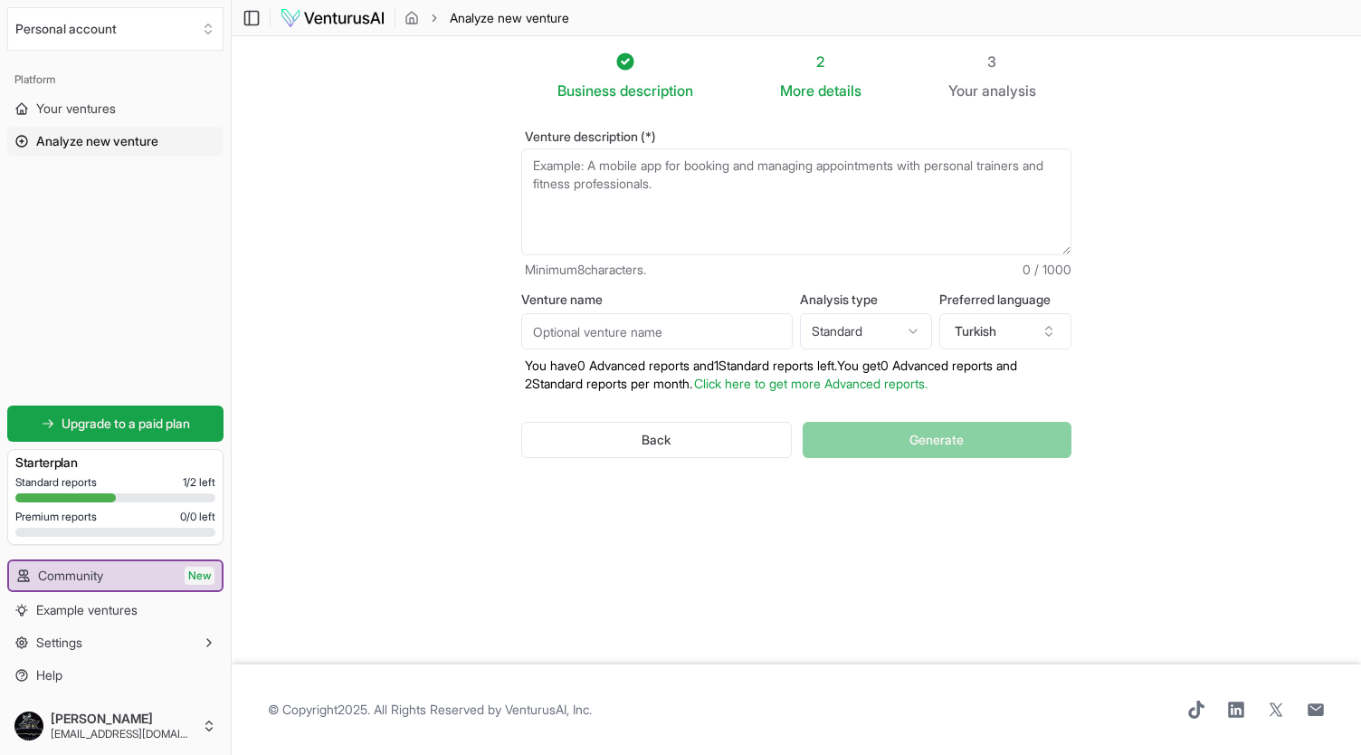
paste textarea "Loremipsu Dolorsitam Conse Adipisci Elitsed Doeiusmodt Incidi 4. Utlab Etdol Ma…"
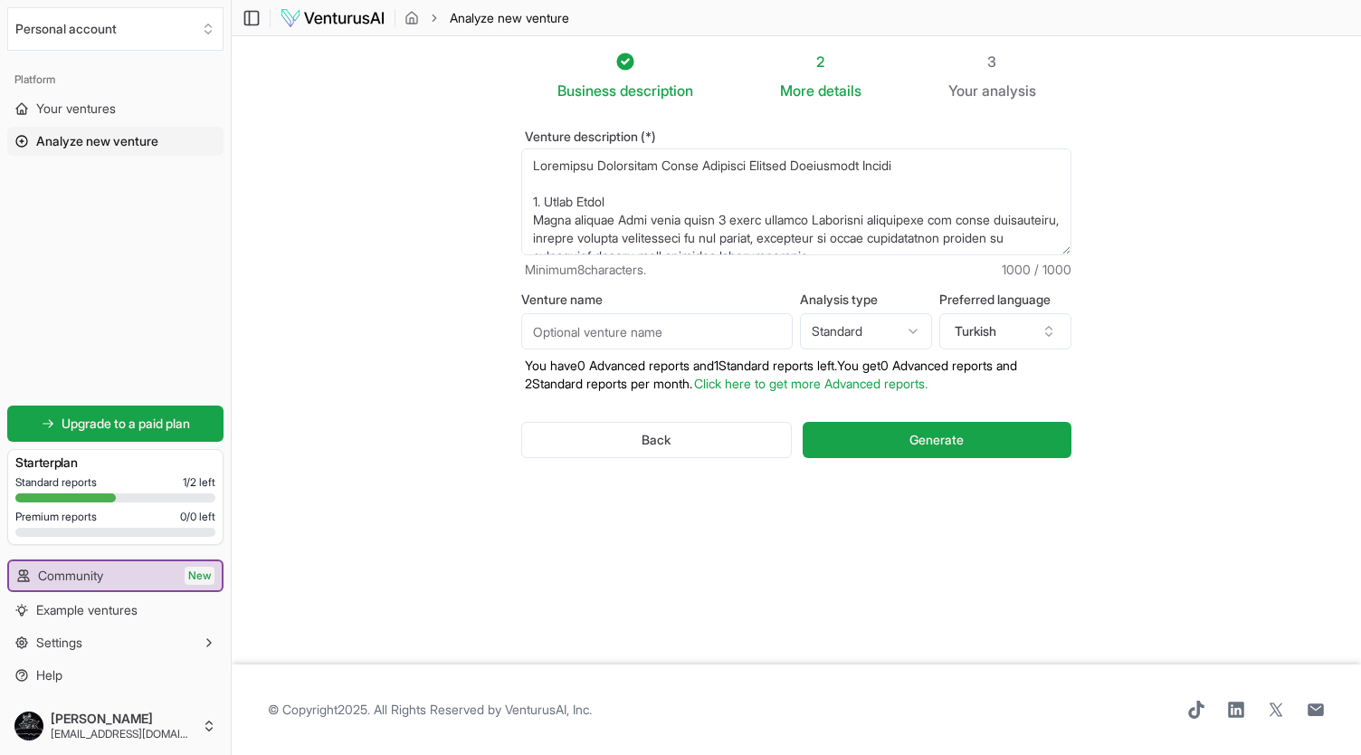
scroll to position [806, 0]
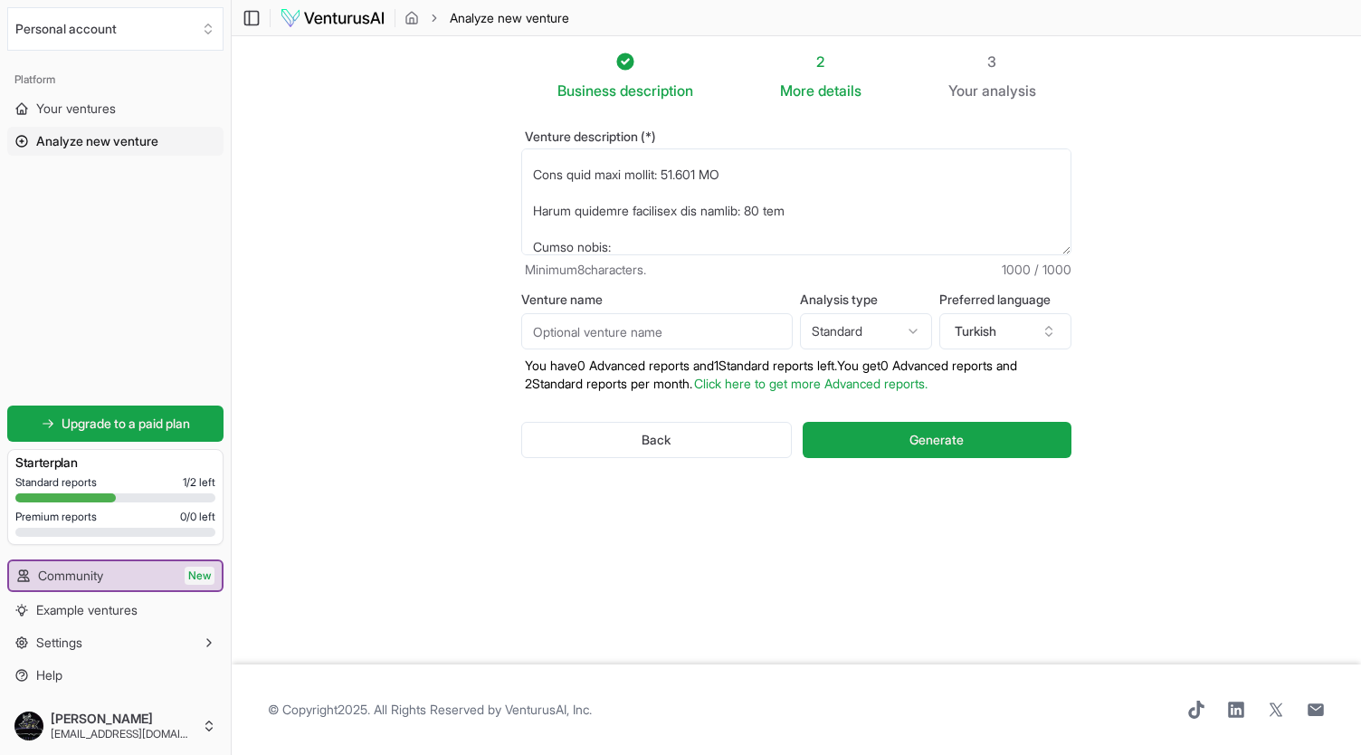
type textarea "Loremipsu Dolorsitam Conse Adipisci Elitsed Doeiusmodt Incidi 4. Utlab Etdol Ma…"
click at [619, 332] on input "Venture name" at bounding box center [657, 331] width 272 height 36
type input "[PERSON_NAME][GEOGRAPHIC_DATA]"
click at [844, 332] on html "We value your privacy We use cookies to enhance your browsing experience, serve…" at bounding box center [680, 377] width 1361 height 755
select select "advanced"
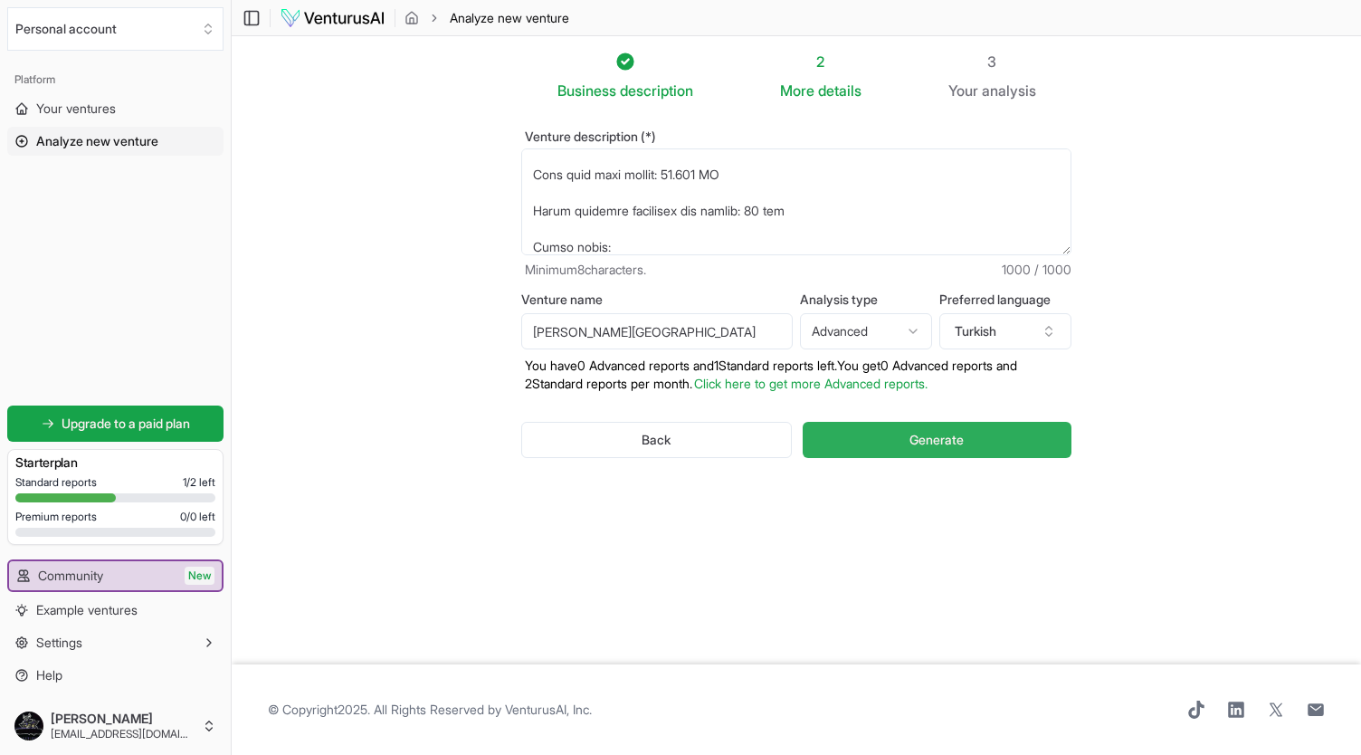
click at [908, 437] on button "Generate" at bounding box center [937, 440] width 269 height 36
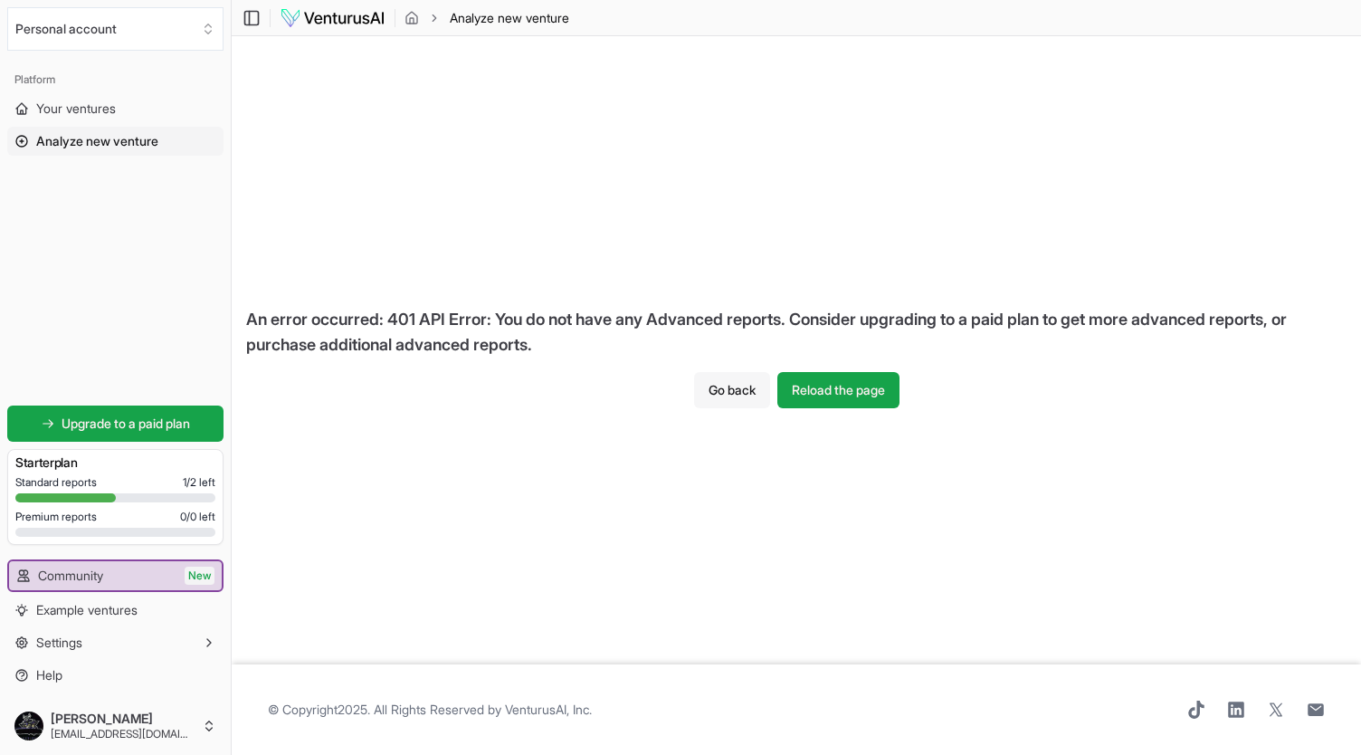
click at [704, 406] on button "Go back" at bounding box center [732, 390] width 76 height 36
